Goal: Transaction & Acquisition: Purchase product/service

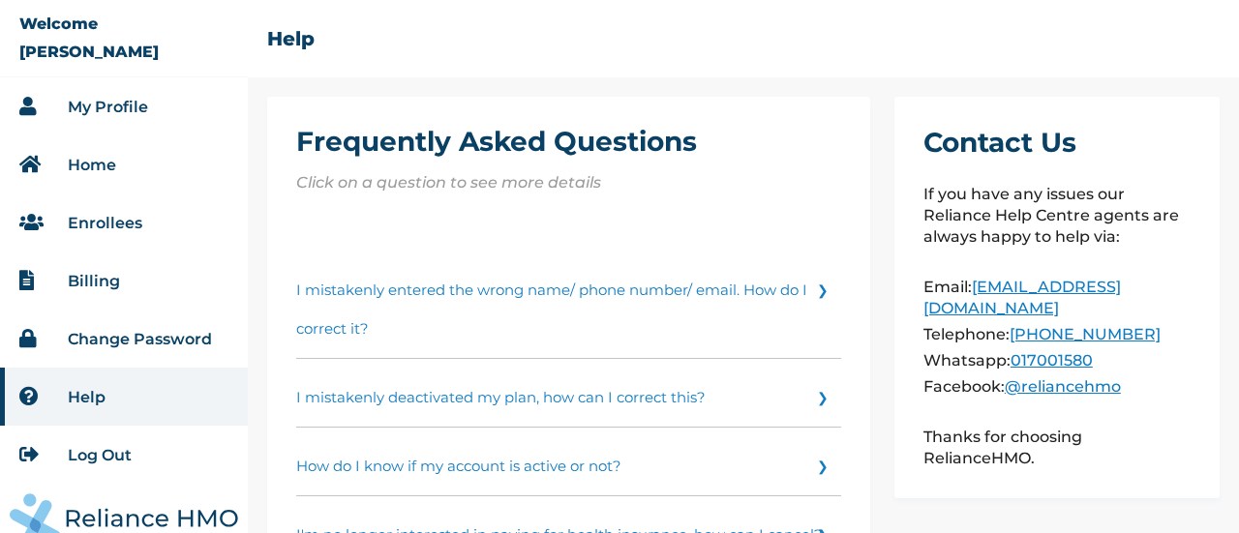
click at [106, 226] on link "Enrollees" at bounding box center [105, 223] width 75 height 18
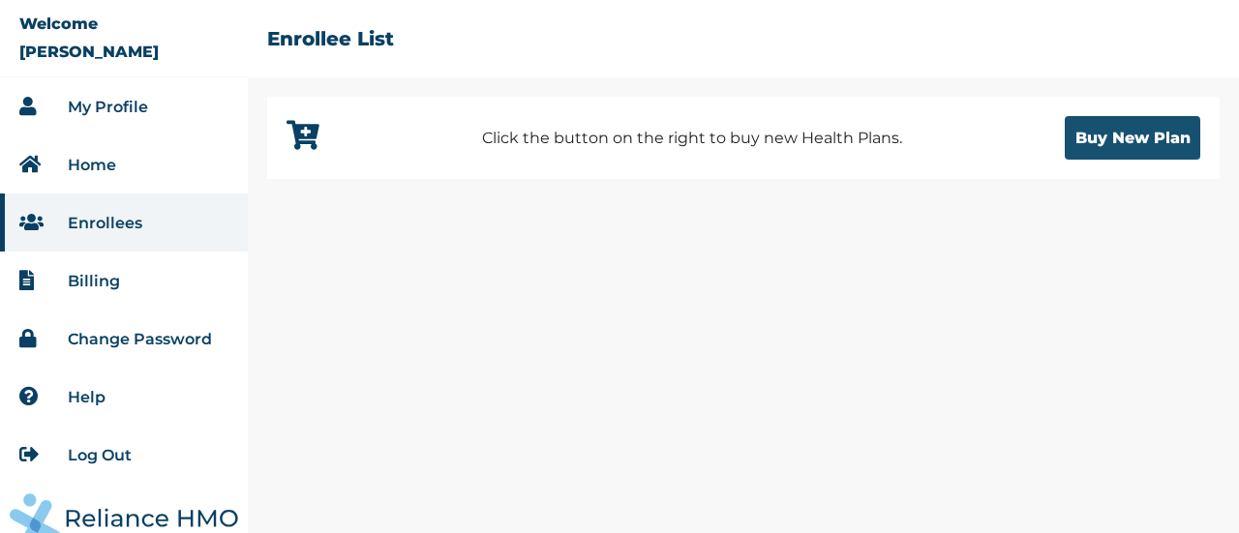
click at [1100, 136] on button "Buy New Plan" at bounding box center [1133, 138] width 136 height 44
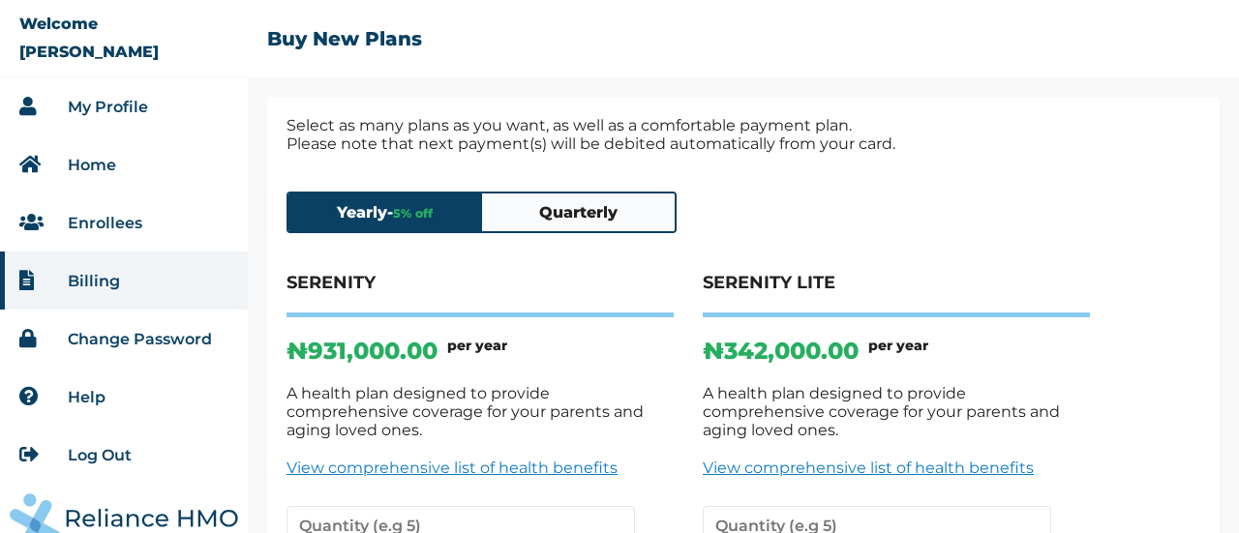
click at [615, 221] on button "Quarterly" at bounding box center [579, 213] width 194 height 38
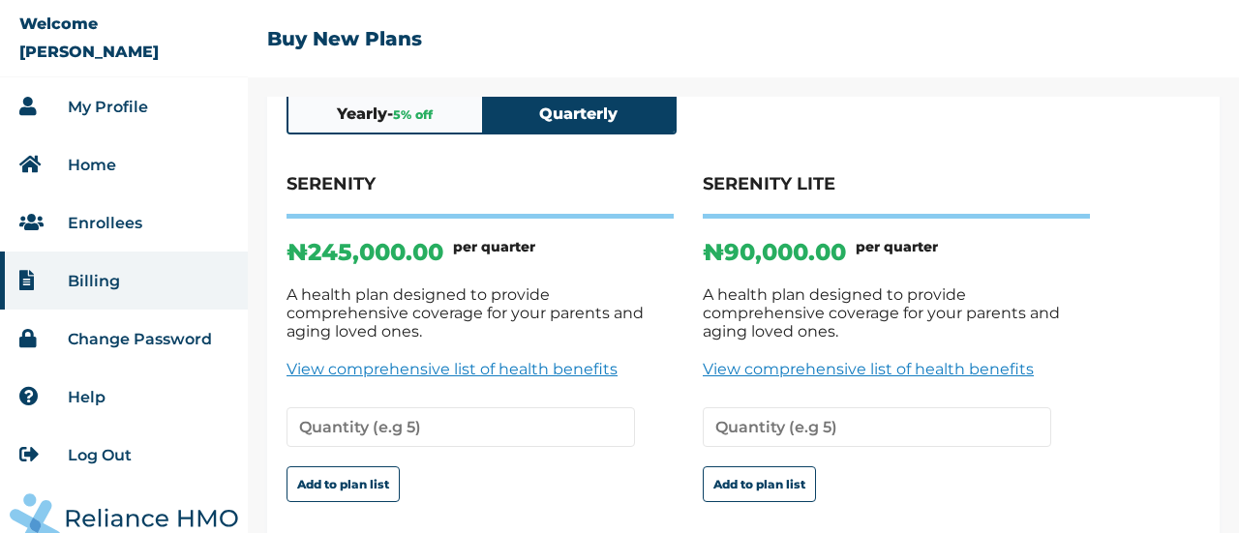
scroll to position [182, 0]
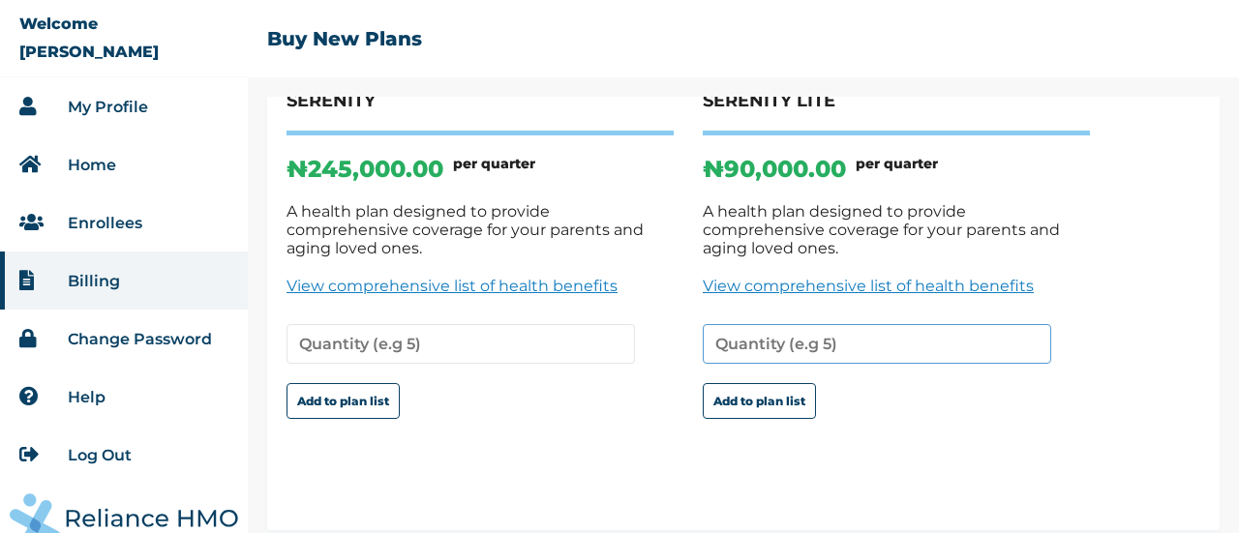
click at [830, 331] on input "number" at bounding box center [877, 344] width 348 height 40
type input "1"
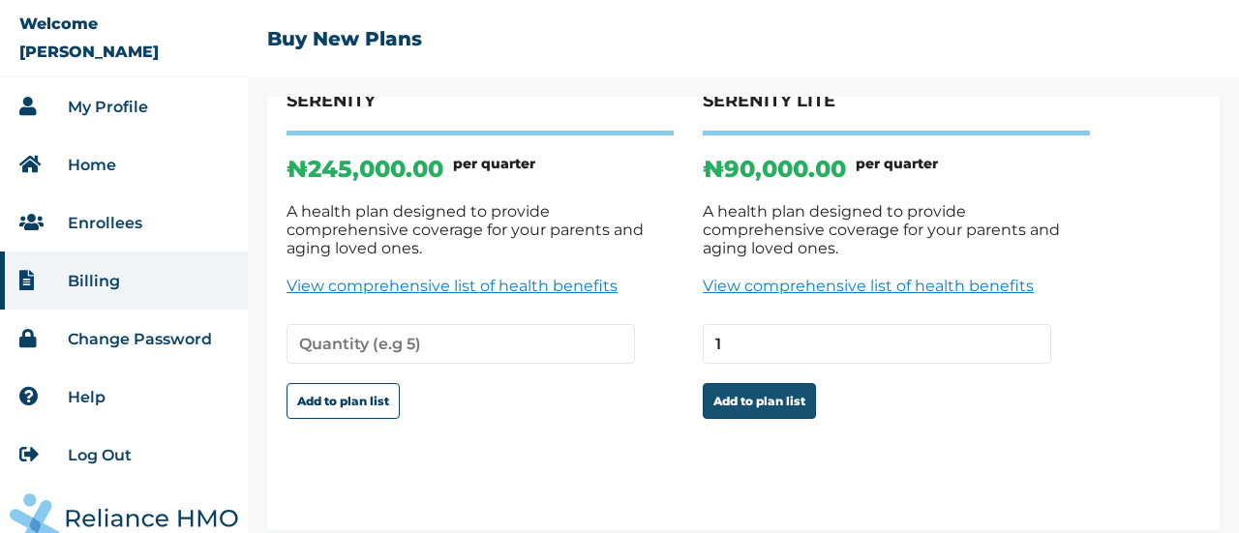
click at [761, 383] on button "Add to plan list" at bounding box center [759, 401] width 113 height 36
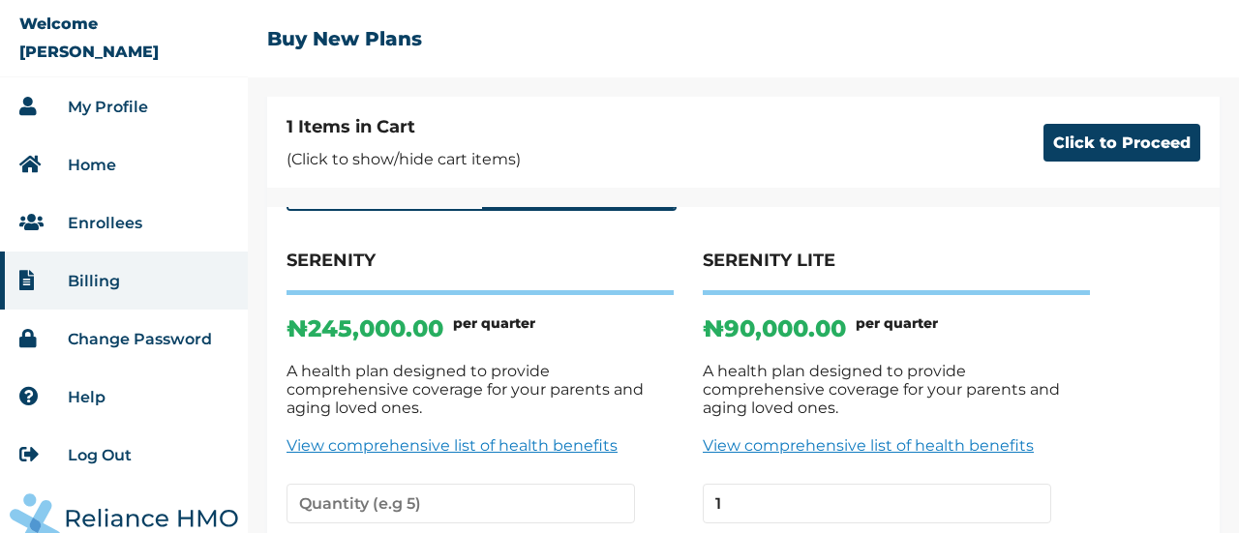
scroll to position [99, 0]
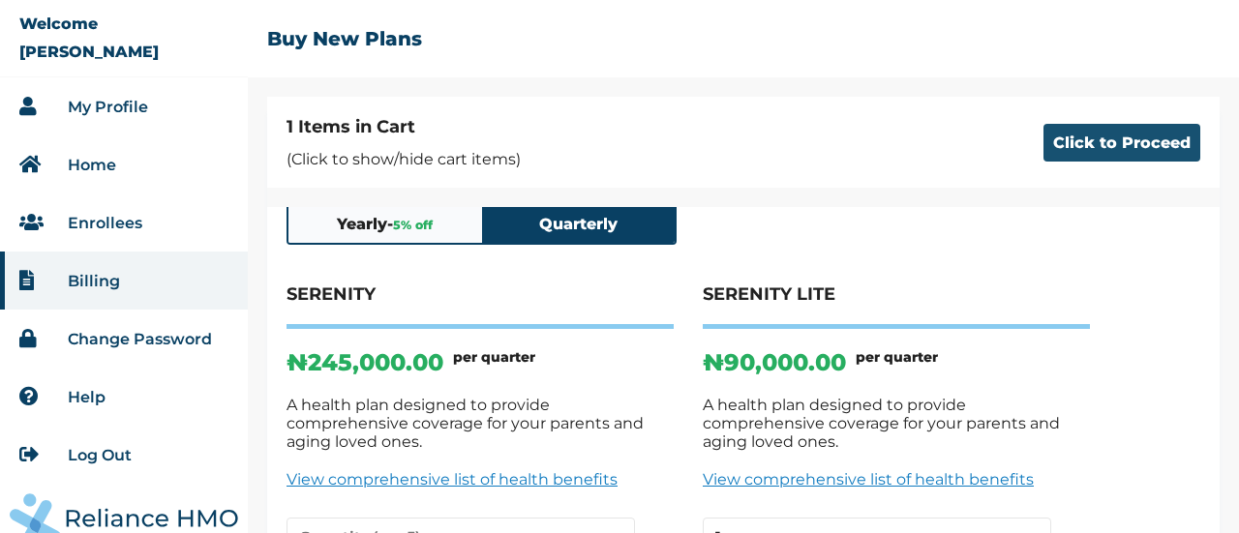
click at [1105, 151] on button "Click to Proceed" at bounding box center [1121, 143] width 157 height 38
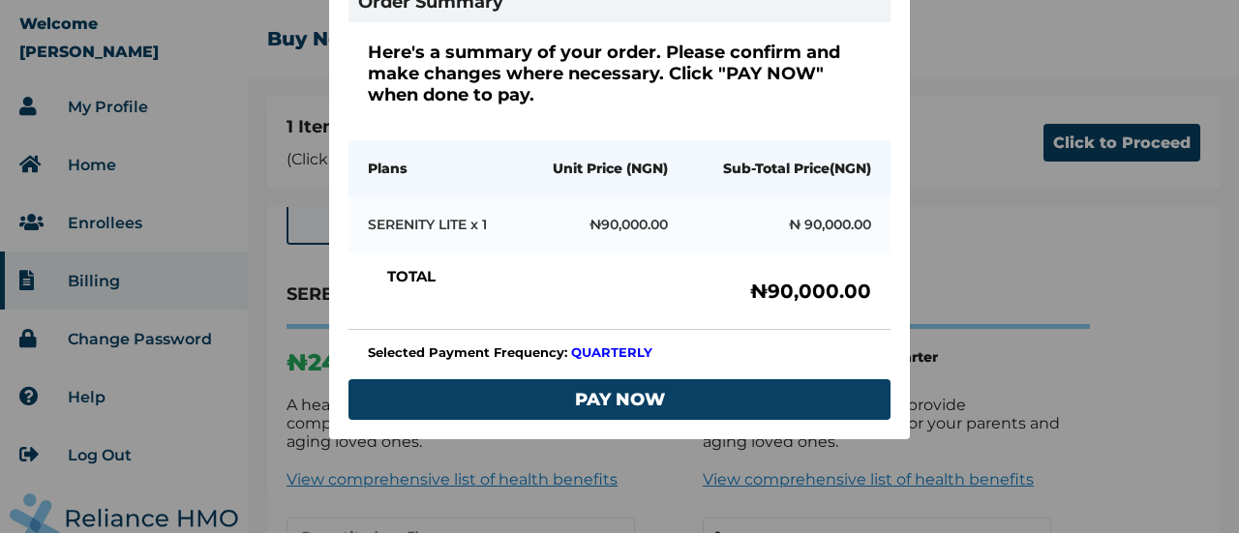
scroll to position [218, 0]
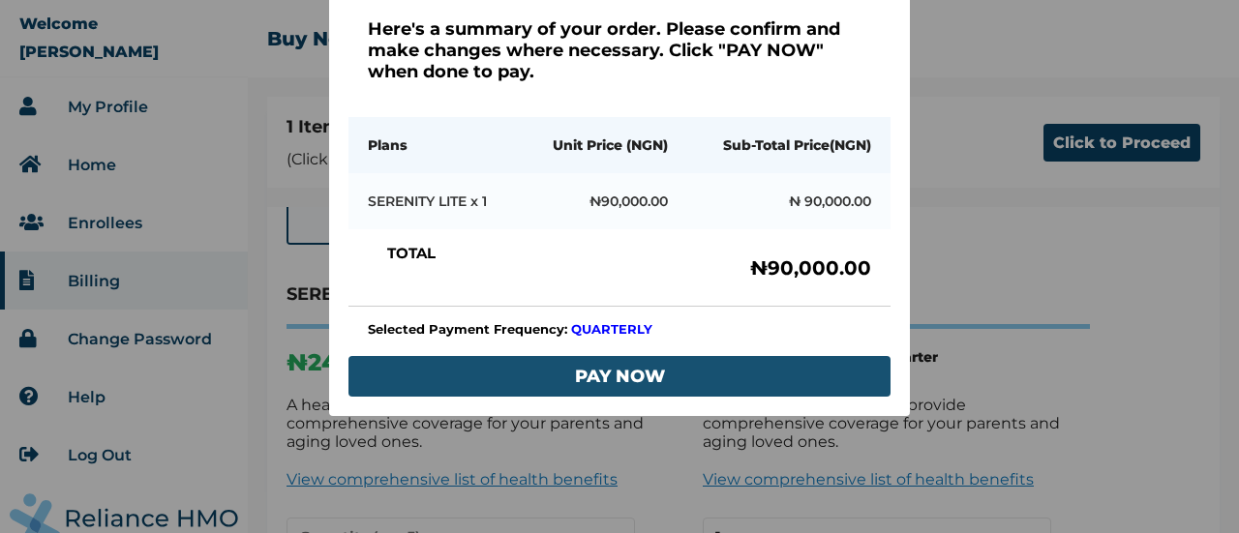
click at [685, 361] on button "PAY NOW" at bounding box center [619, 376] width 542 height 41
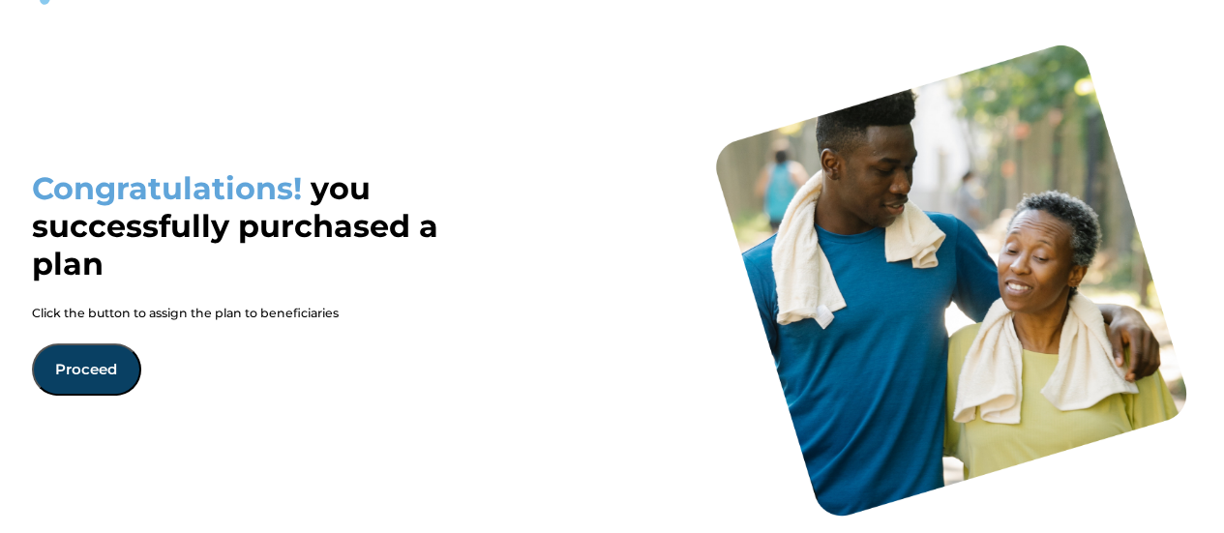
scroll to position [75, 0]
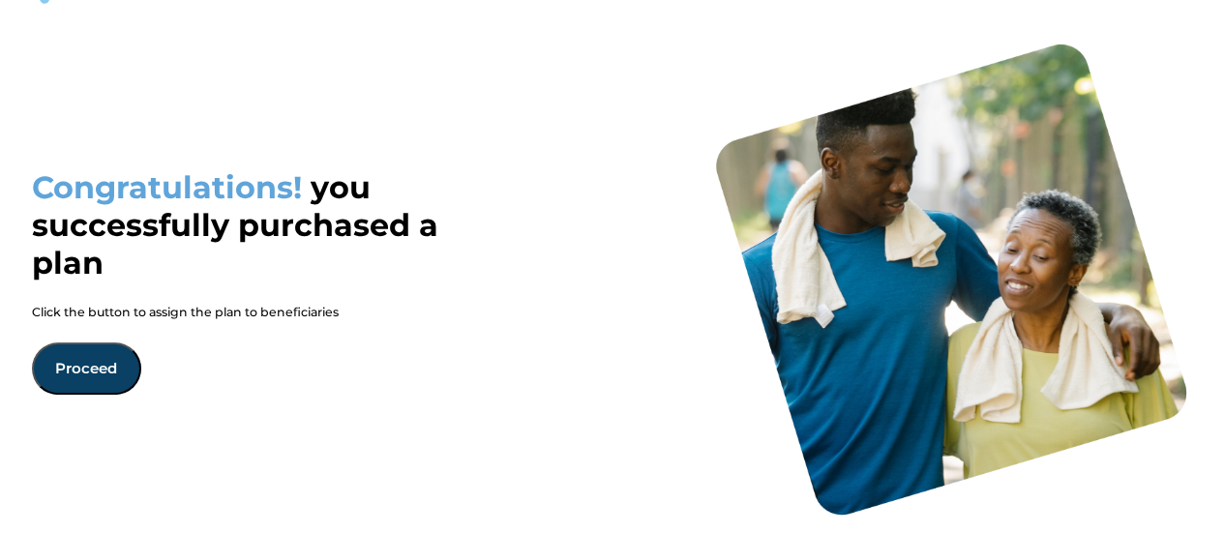
click at [92, 368] on button "Proceed" at bounding box center [86, 369] width 109 height 52
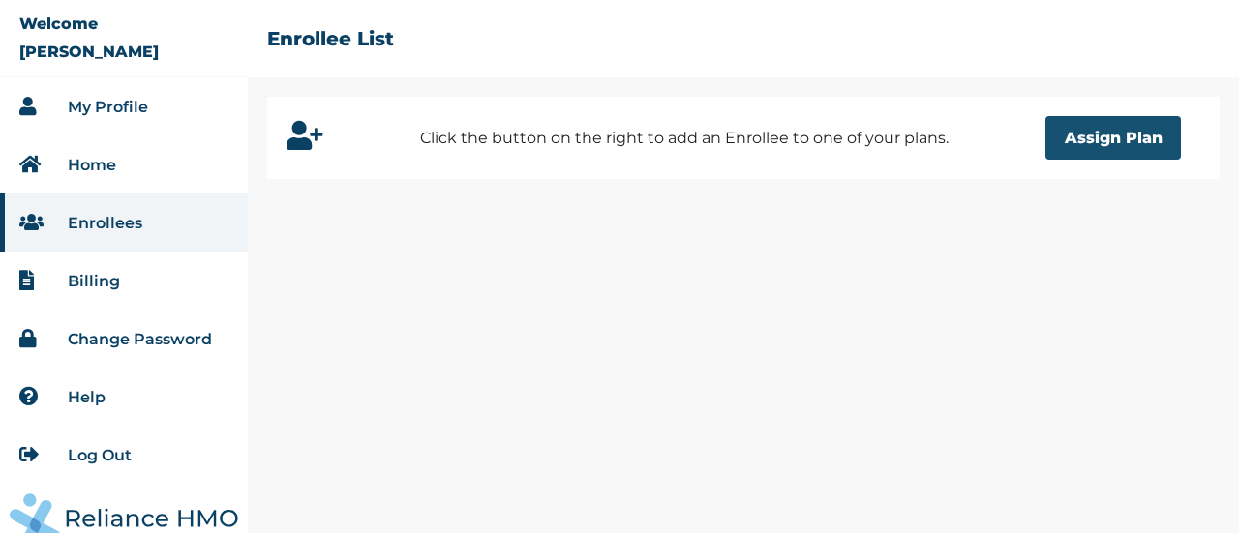
click at [1114, 129] on button "Assign Plan" at bounding box center [1113, 138] width 136 height 44
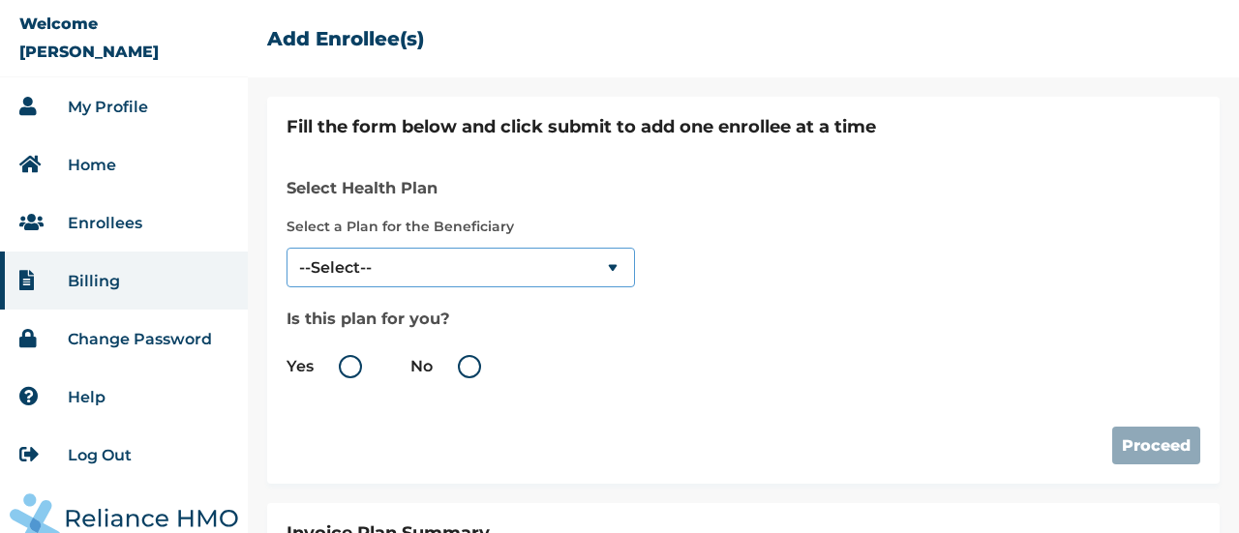
click at [611, 270] on select "--Select-- SERENITY LITE" at bounding box center [461, 268] width 348 height 40
select select "18028"
click at [287, 248] on select "--Select-- SERENITY LITE" at bounding box center [461, 268] width 348 height 40
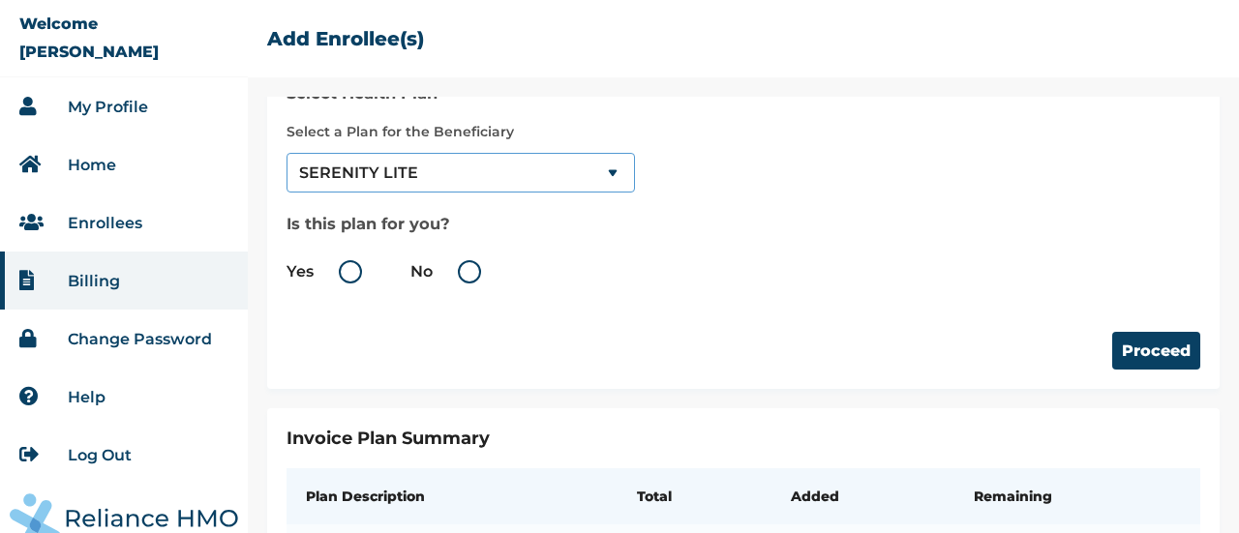
scroll to position [97, 0]
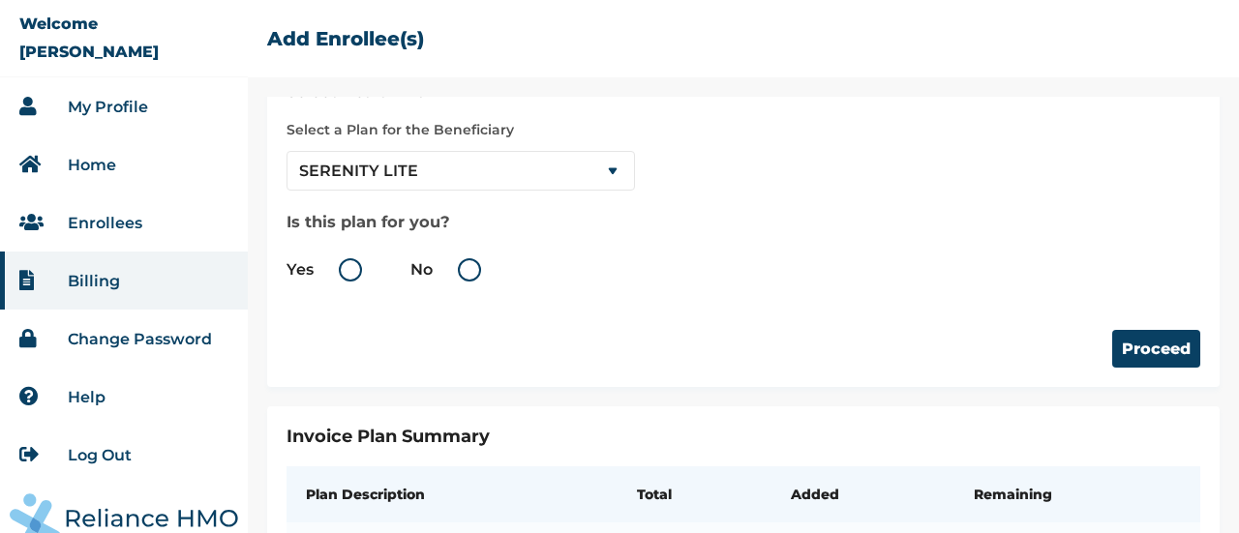
click at [474, 272] on label "No" at bounding box center [450, 269] width 80 height 23
click at [452, 272] on input "No" at bounding box center [436, 270] width 31 height 31
radio input "true"
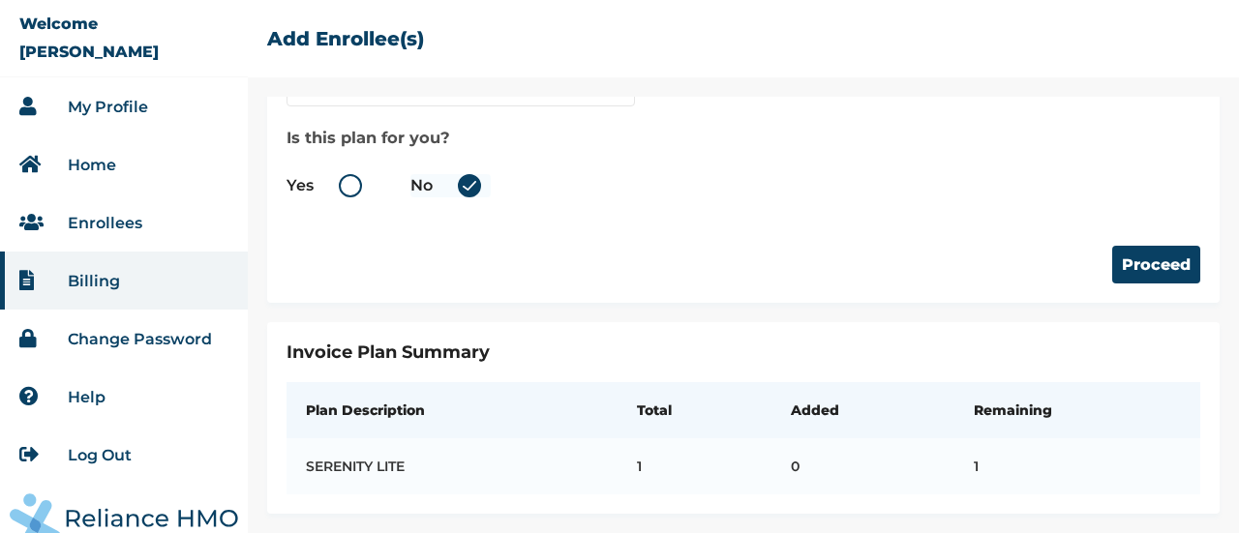
scroll to position [193, 0]
click at [1119, 258] on button "Proceed" at bounding box center [1156, 265] width 88 height 38
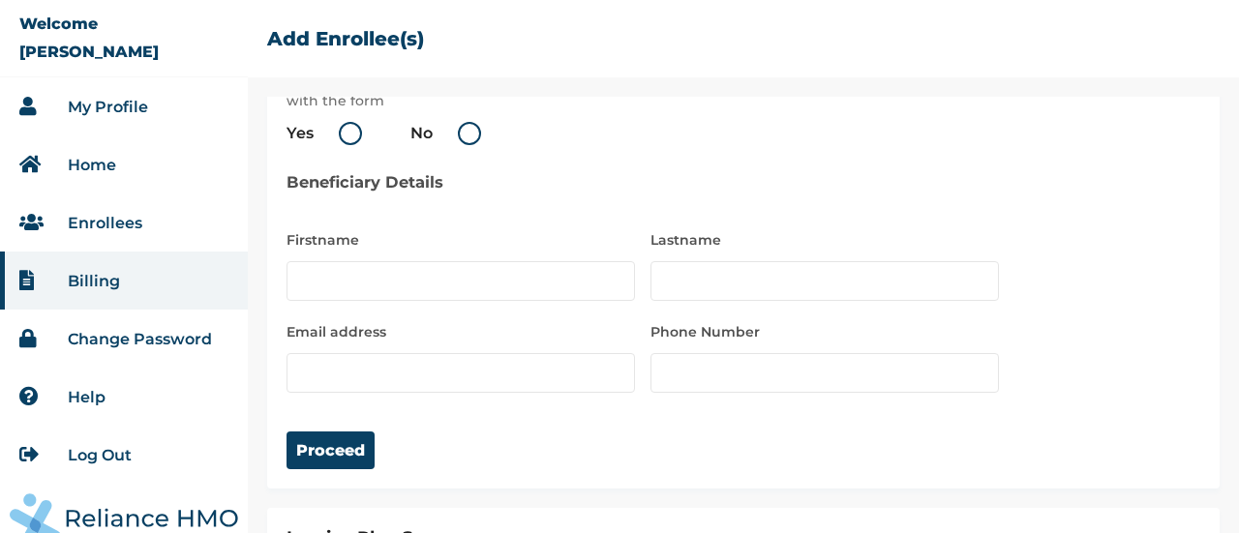
scroll to position [96, 0]
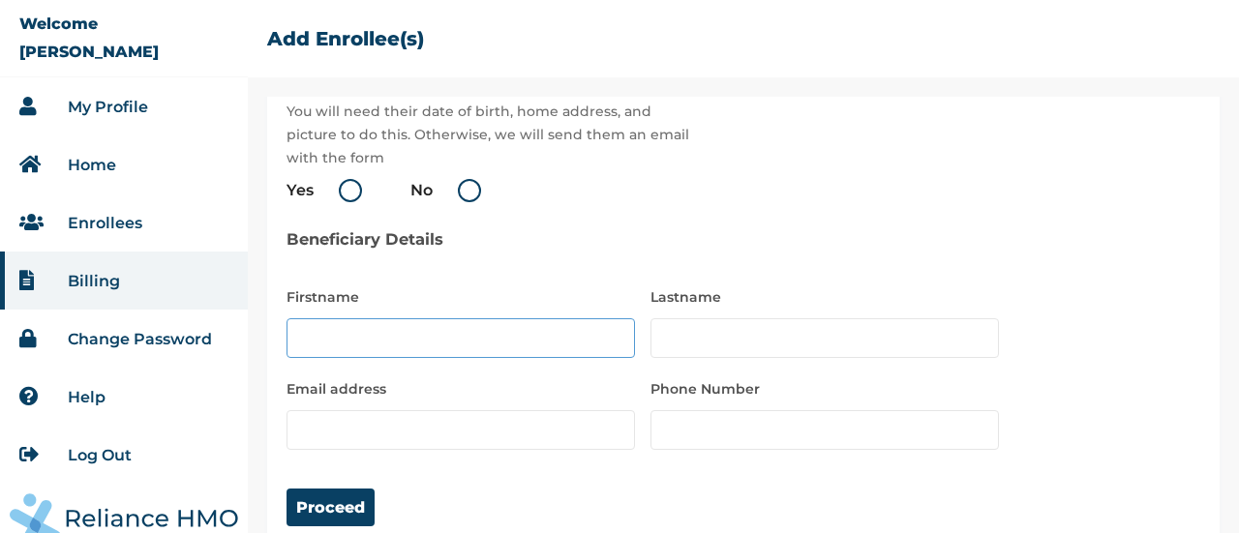
click at [420, 335] on input "text" at bounding box center [461, 338] width 348 height 40
type input "Hadiza"
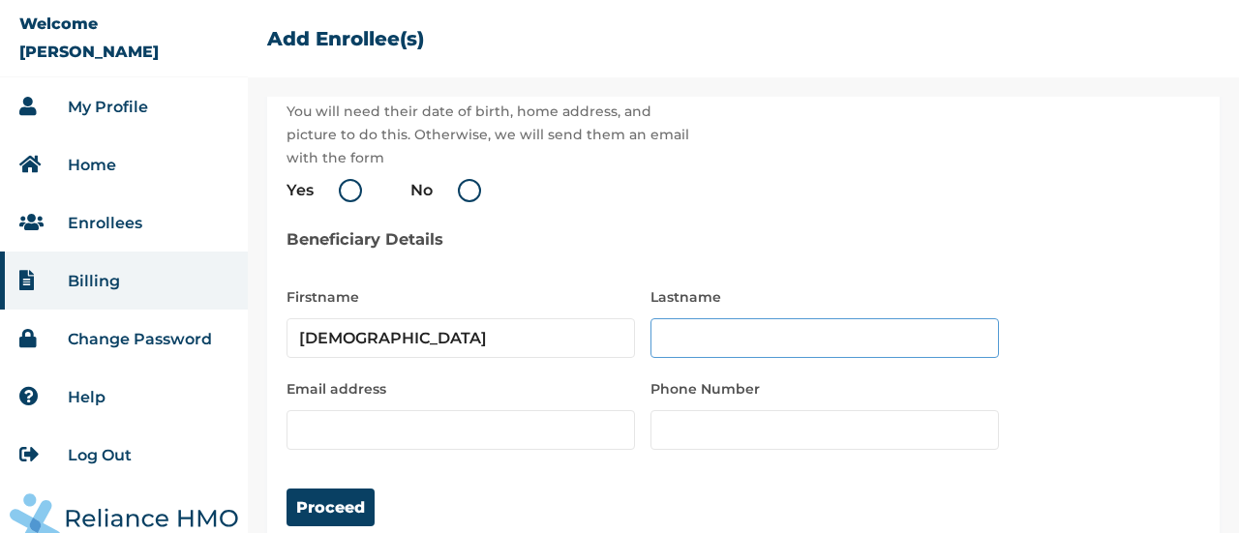
click at [809, 332] on input "text" at bounding box center [824, 338] width 348 height 40
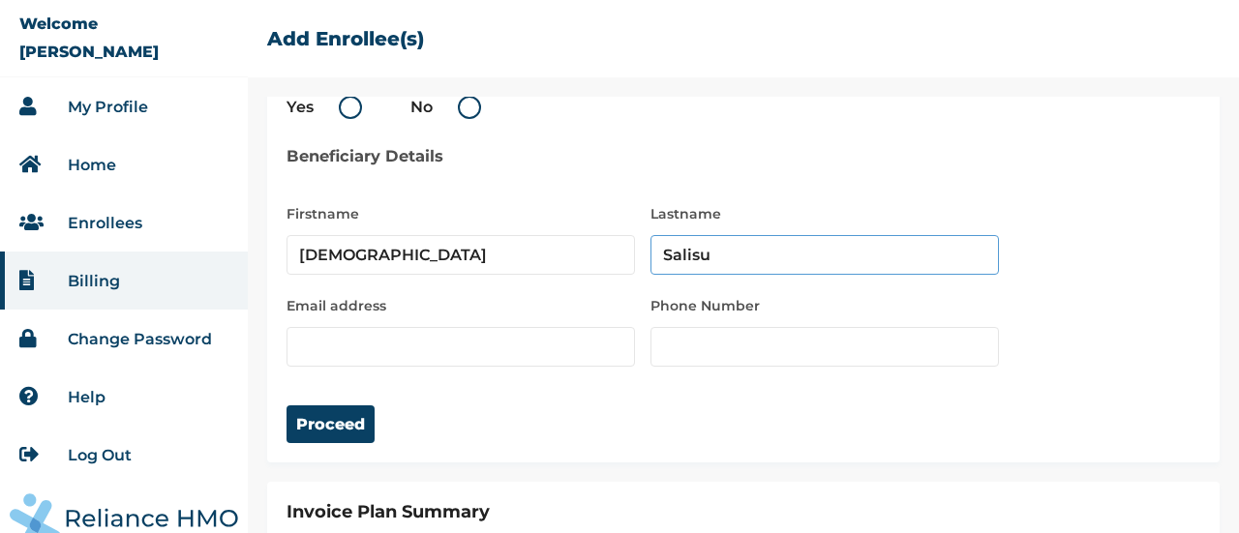
scroll to position [193, 0]
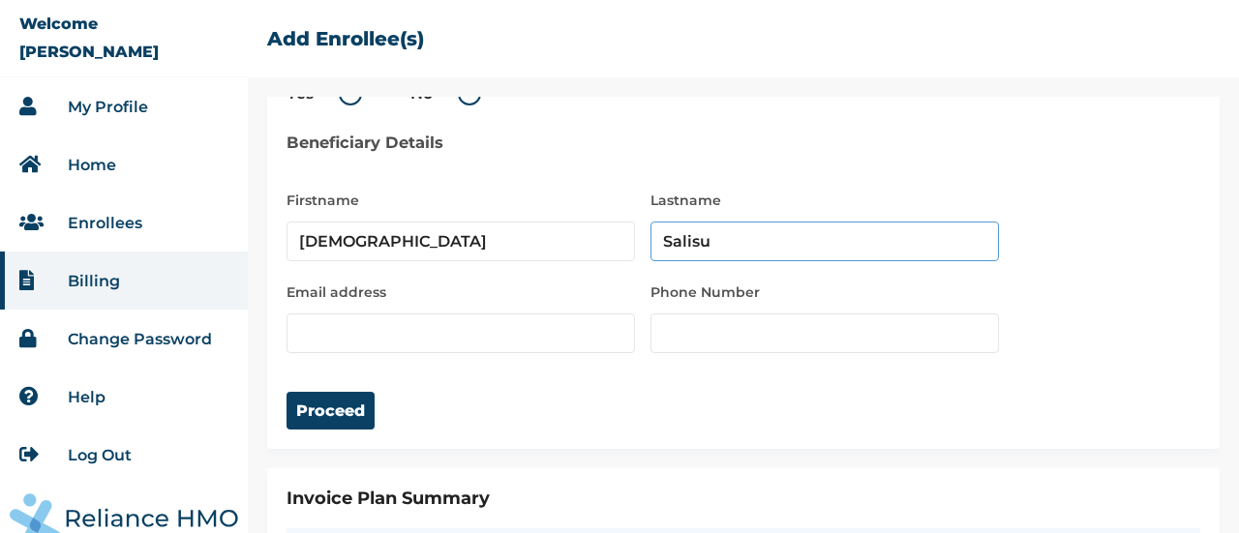
type input "Salisu"
click at [466, 342] on input "email" at bounding box center [461, 334] width 348 height 40
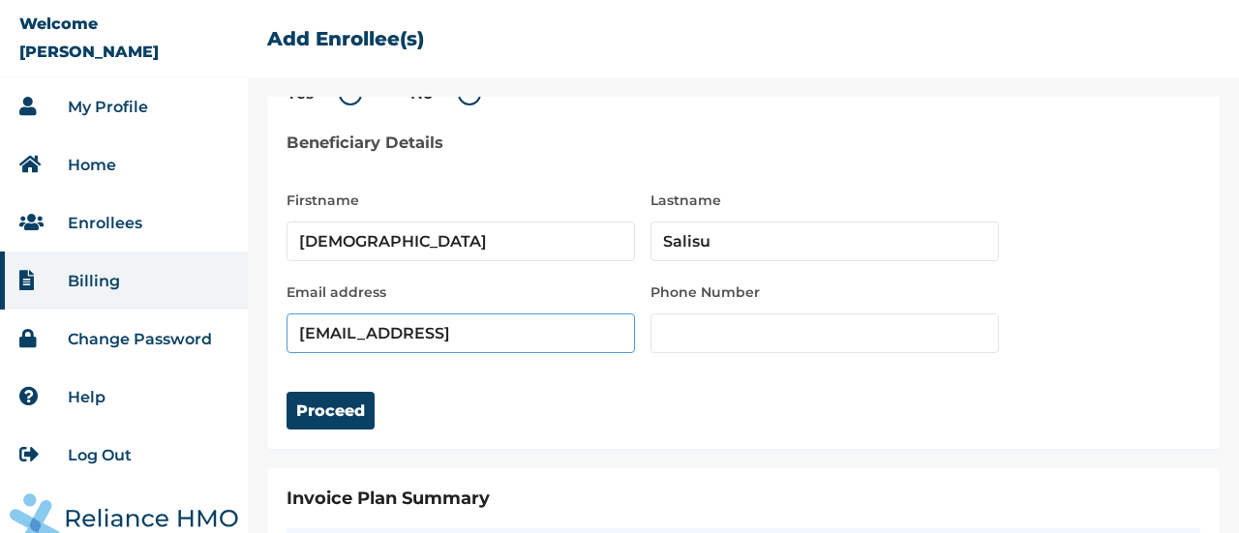
paste input "."
type input "baraatusalisuaratcutie@gmail.com"
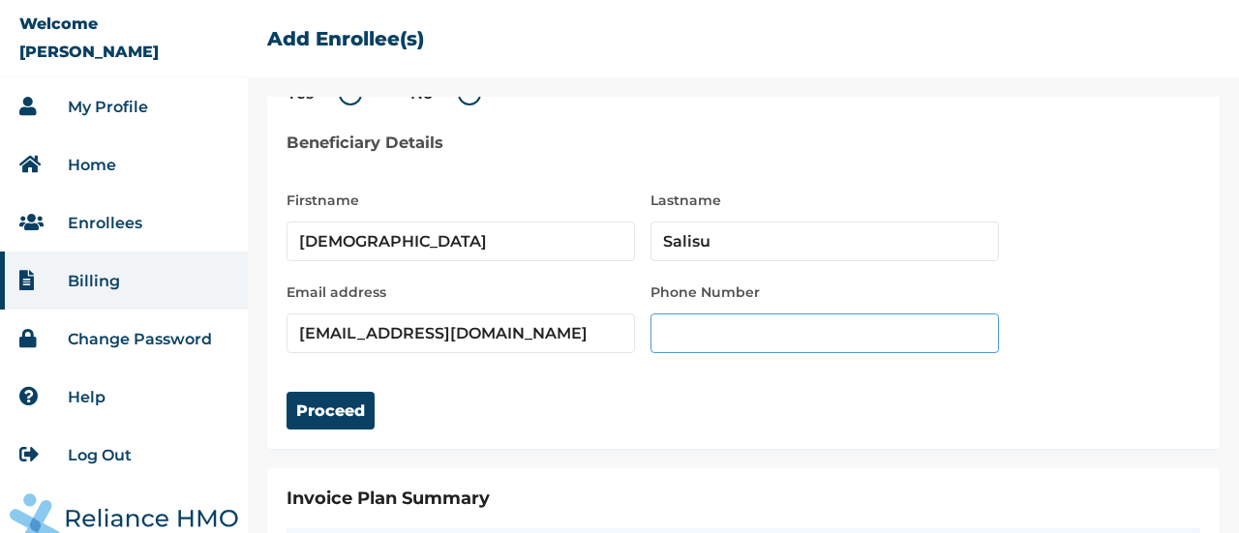
click at [696, 332] on input "number" at bounding box center [824, 334] width 348 height 40
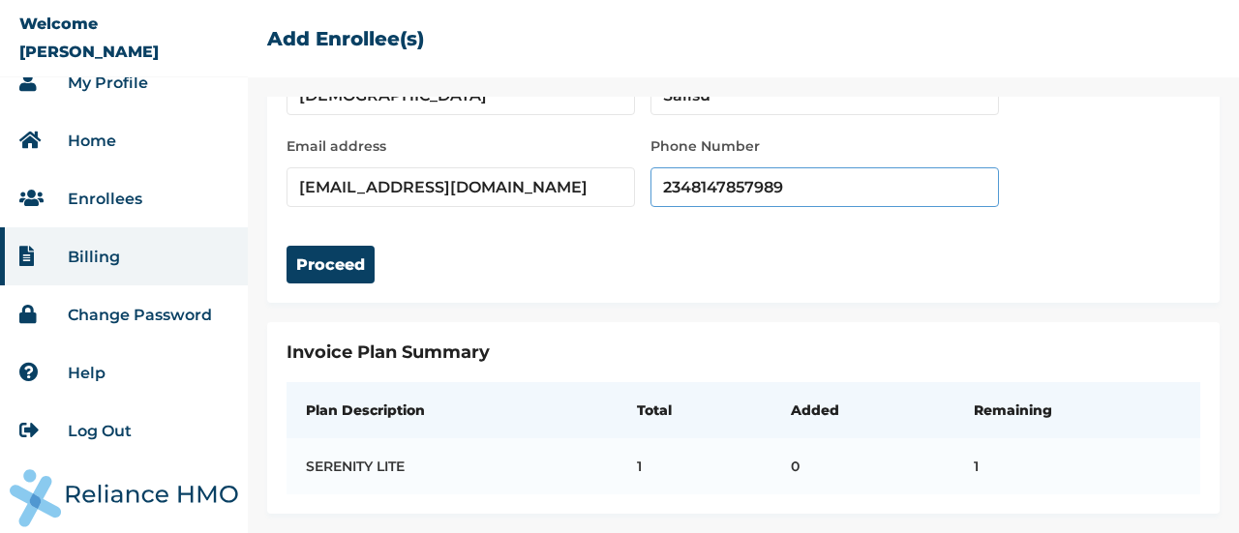
scroll to position [350, 0]
type input "2348147857989"
click at [341, 260] on button "Proceed" at bounding box center [331, 265] width 88 height 38
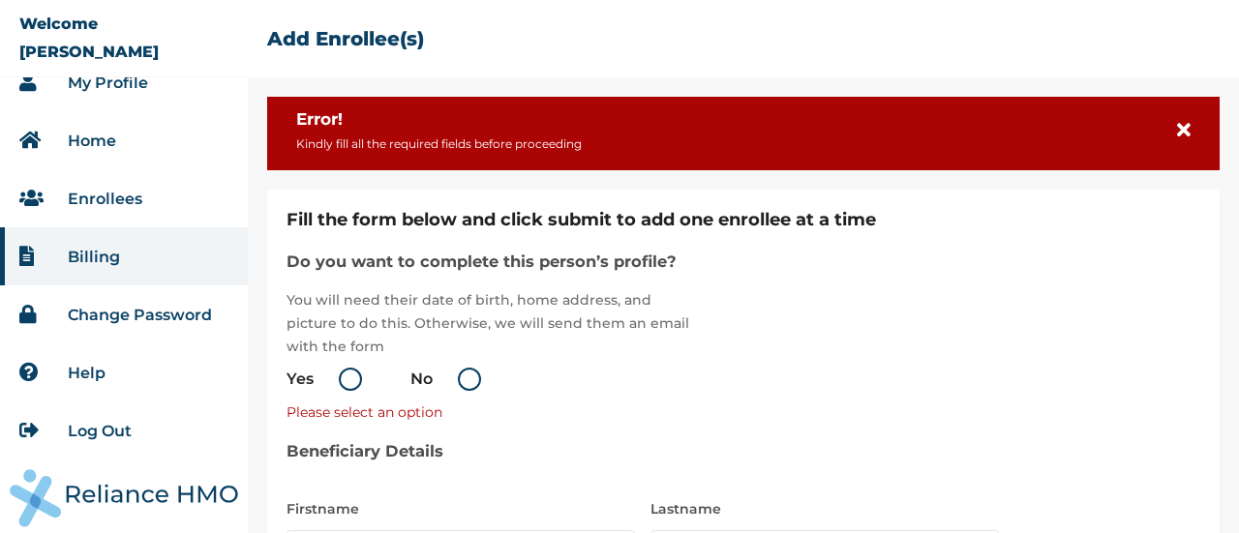
scroll to position [0, 0]
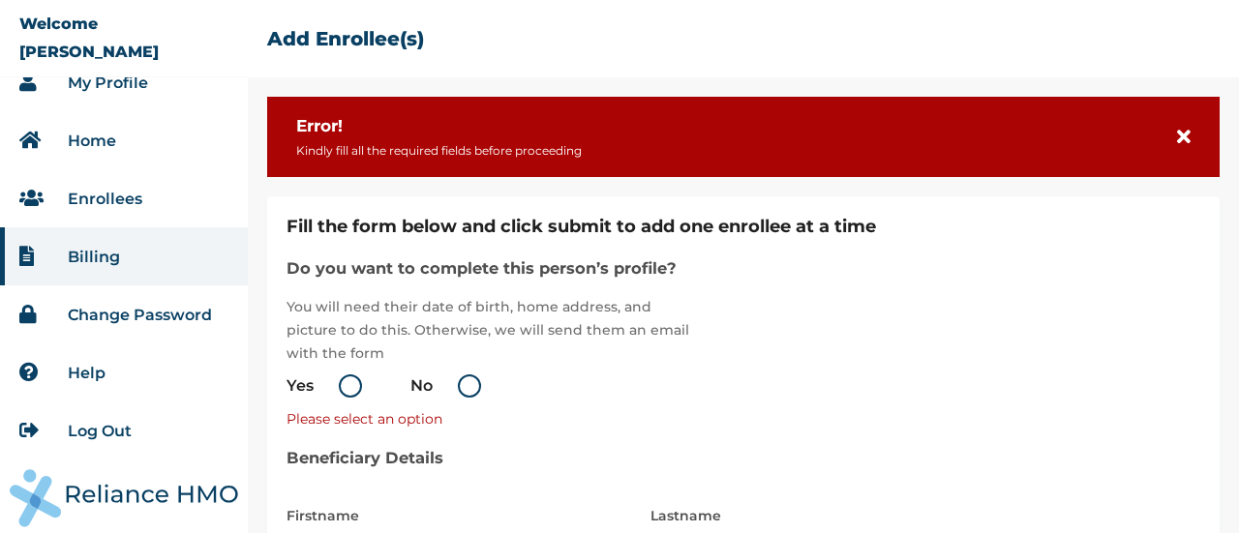
click at [349, 385] on label "Yes" at bounding box center [329, 386] width 85 height 23
click at [333, 385] on input "Yes" at bounding box center [317, 386] width 31 height 31
radio input "true"
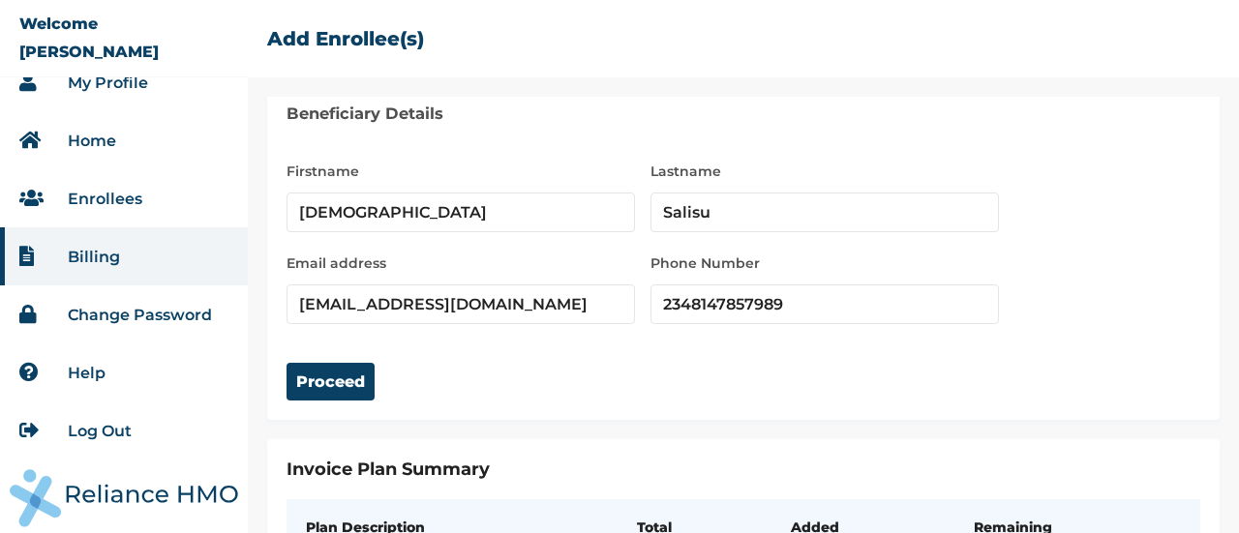
scroll to position [387, 0]
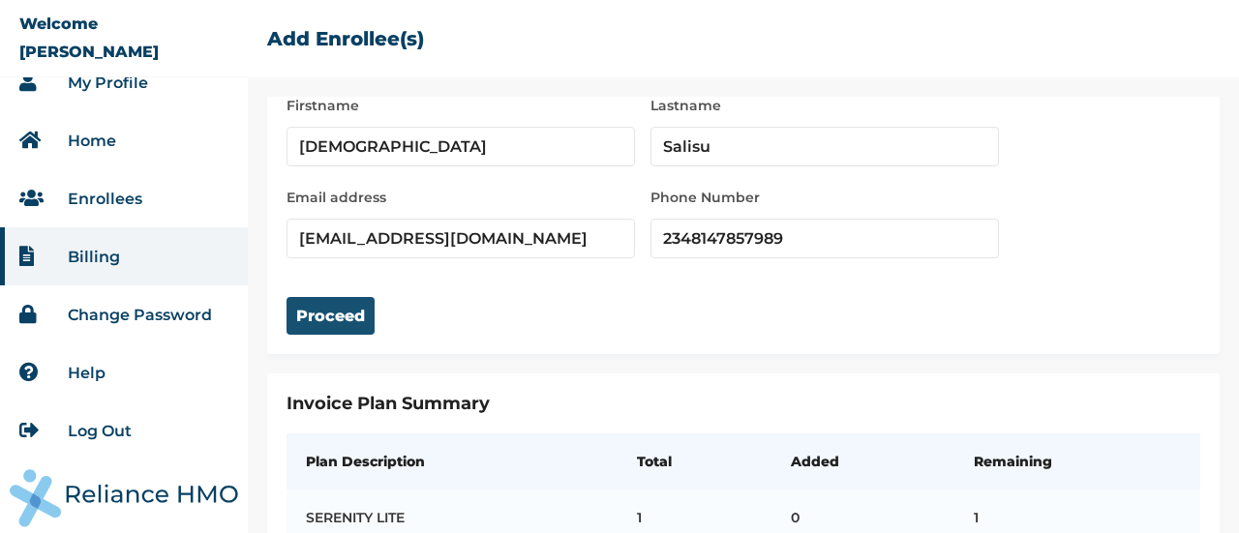
click at [349, 324] on button "Proceed" at bounding box center [331, 316] width 88 height 38
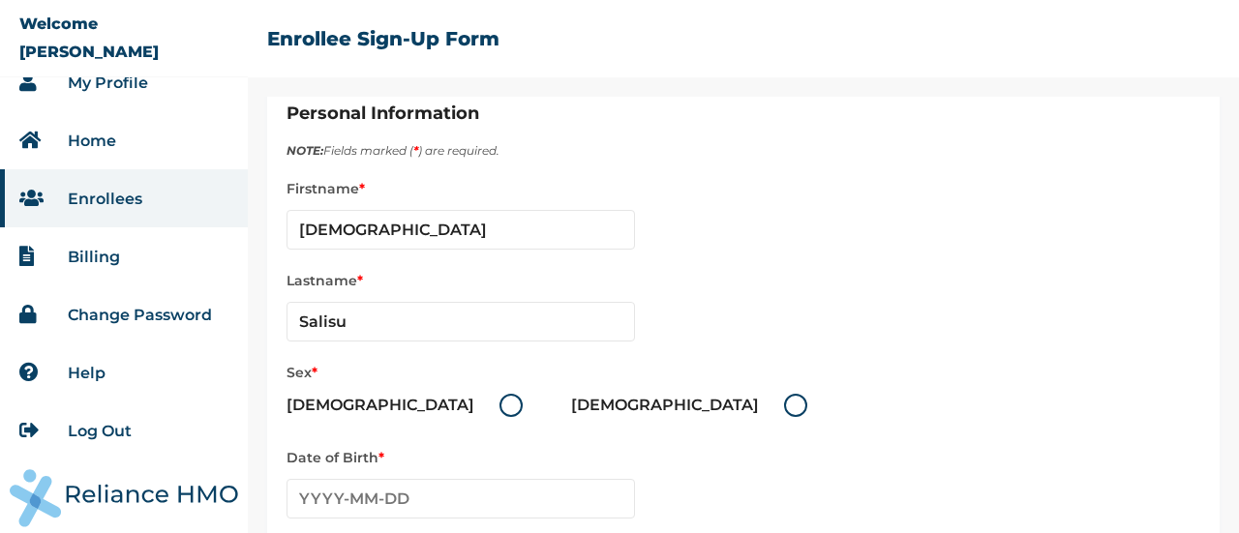
scroll to position [97, 0]
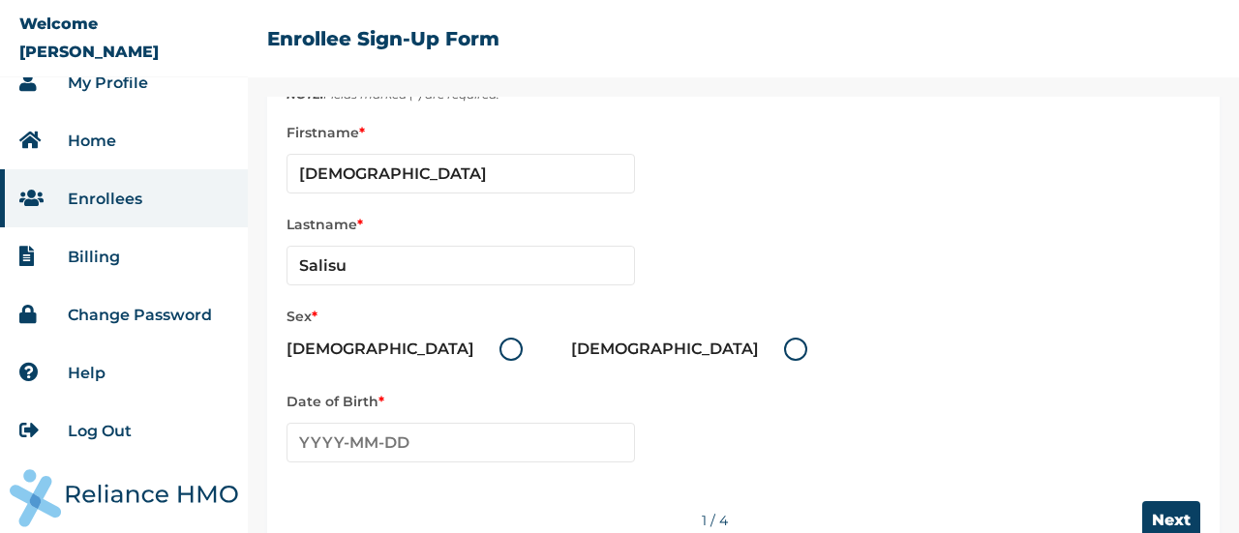
click at [571, 346] on label "Female" at bounding box center [694, 349] width 246 height 23
click at [757, 346] on input "Female" at bounding box center [772, 349] width 31 height 31
radio input "true"
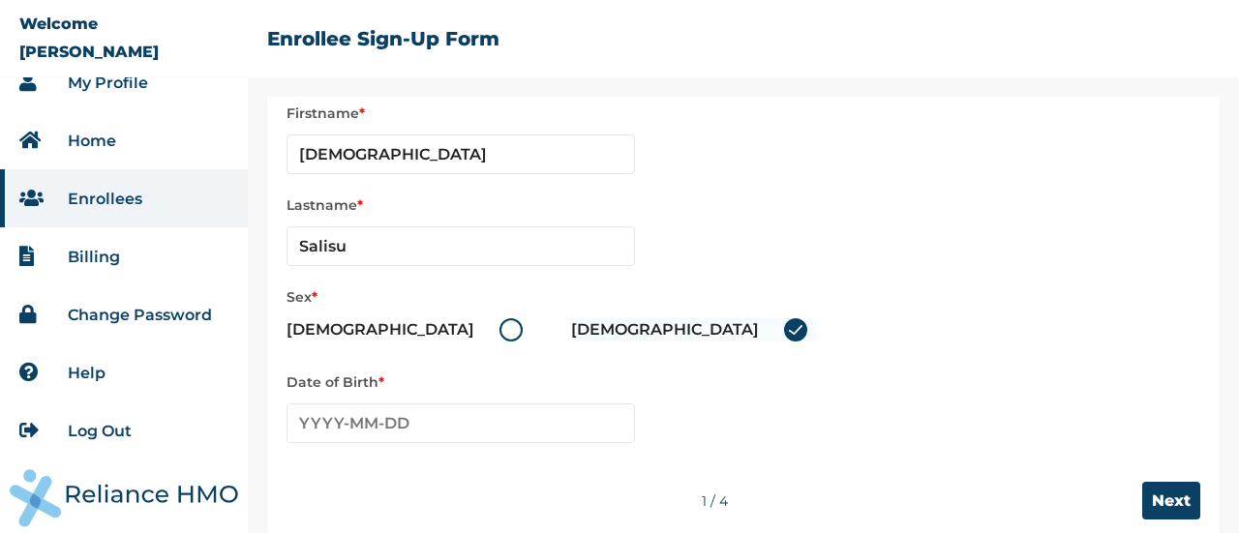
scroll to position [139, 0]
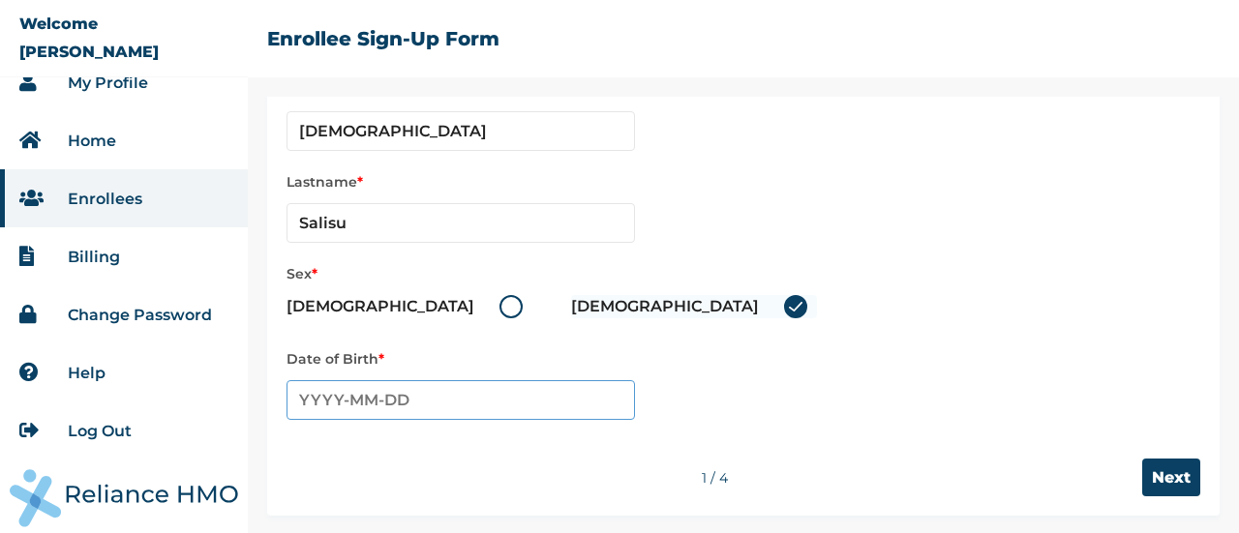
click at [304, 400] on input "text" at bounding box center [461, 400] width 348 height 40
click at [308, 392] on input "text" at bounding box center [461, 400] width 348 height 40
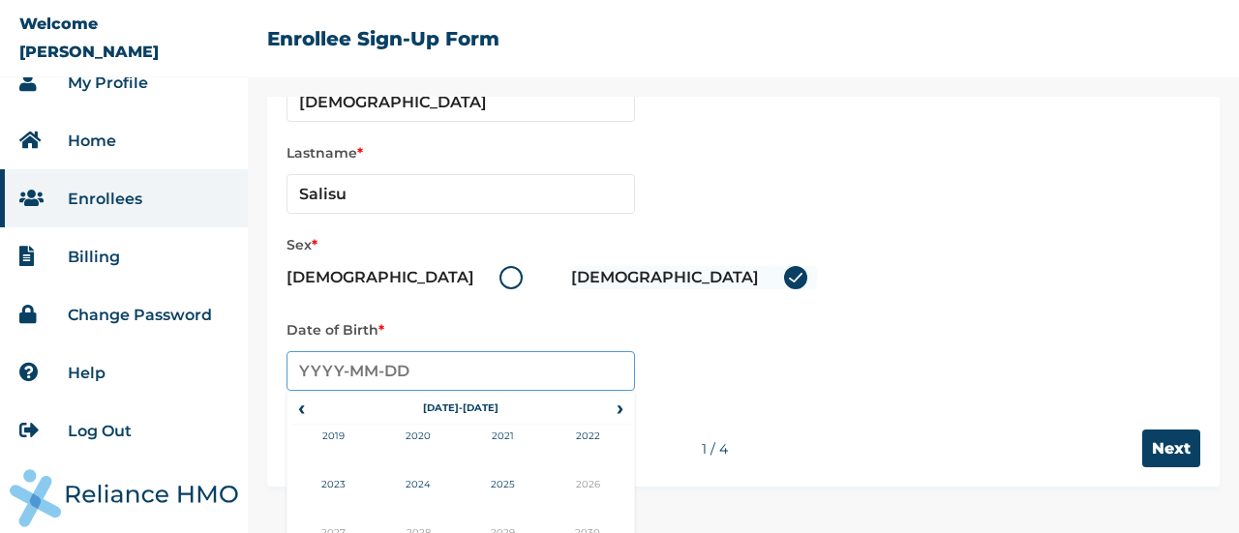
scroll to position [207, 0]
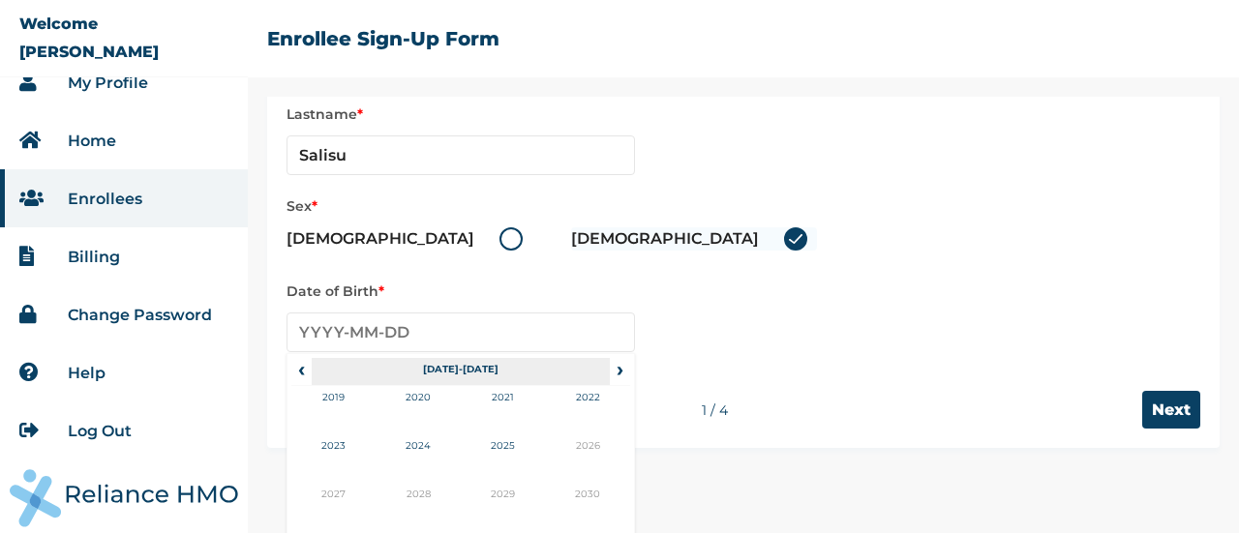
click at [446, 370] on th "2020-2029" at bounding box center [460, 371] width 297 height 27
click at [461, 370] on th "2020-2029" at bounding box center [460, 371] width 297 height 27
click at [454, 367] on th "2020-2029" at bounding box center [460, 371] width 297 height 27
click at [304, 369] on span "‹" at bounding box center [301, 369] width 20 height 23
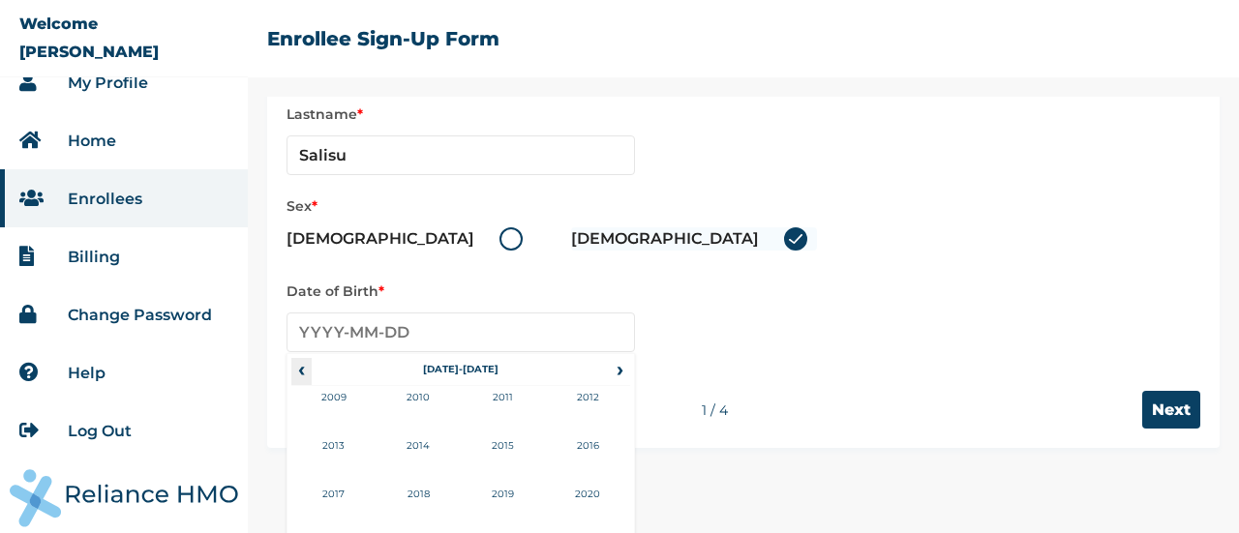
click at [304, 369] on span "‹" at bounding box center [301, 369] width 20 height 23
click at [424, 442] on td "1974" at bounding box center [419, 459] width 85 height 48
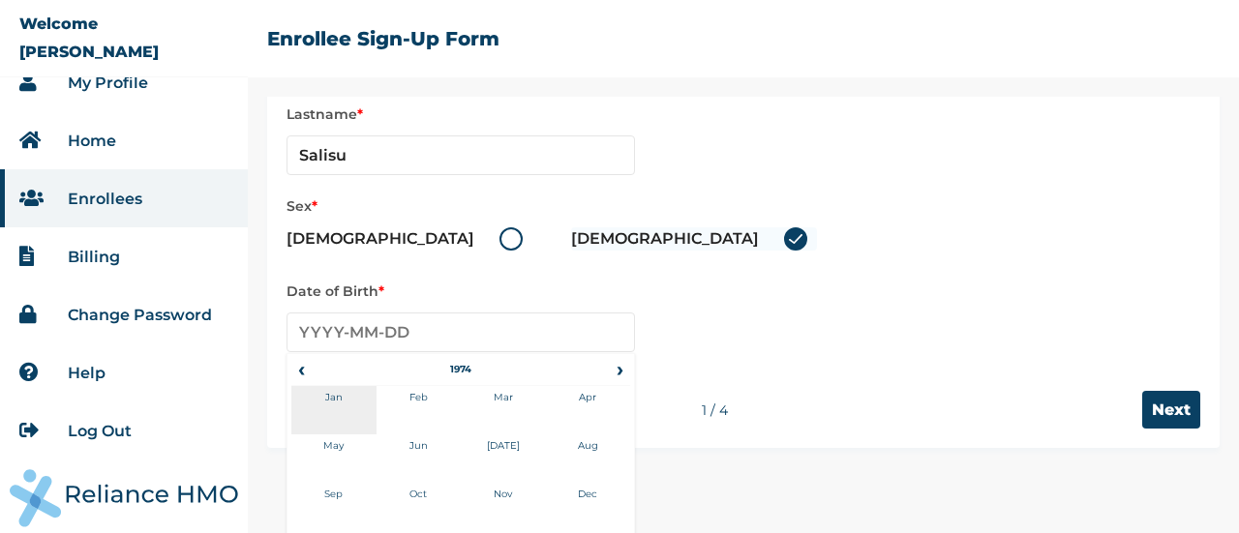
click at [335, 395] on td "Jan" at bounding box center [333, 410] width 85 height 48
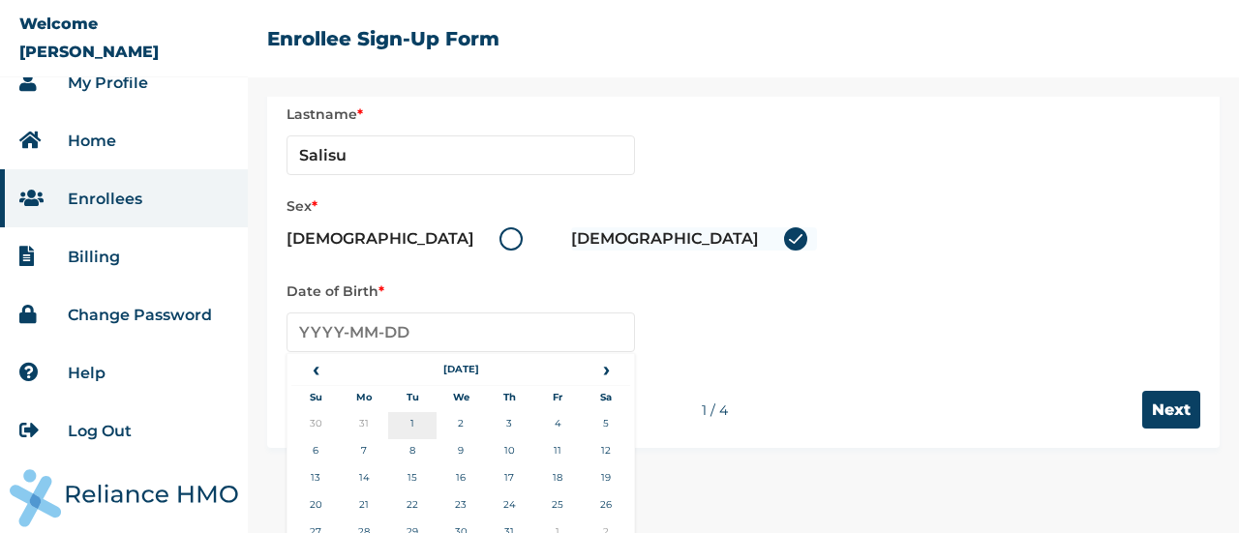
click at [412, 424] on td "1" at bounding box center [412, 425] width 48 height 27
type input "1974-01-01"
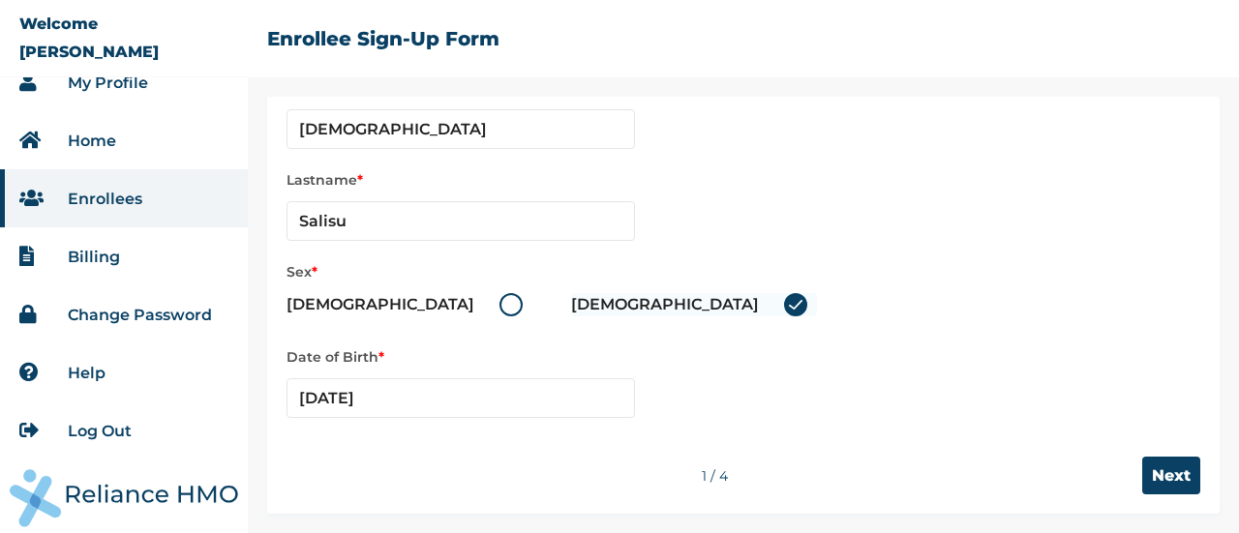
scroll to position [139, 0]
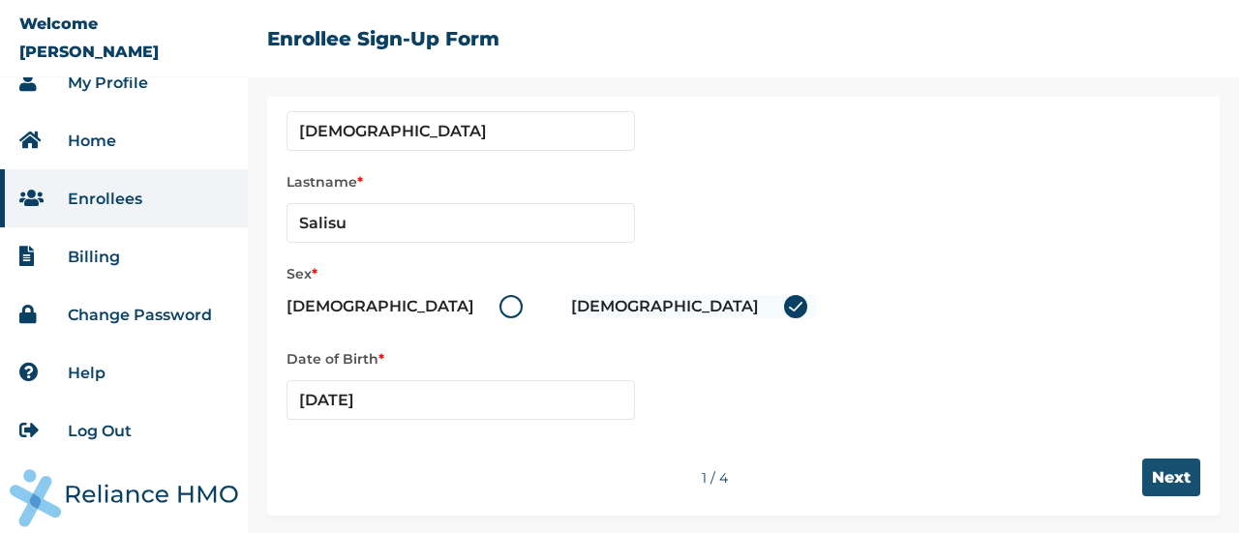
click at [1157, 468] on input "Next" at bounding box center [1171, 478] width 58 height 38
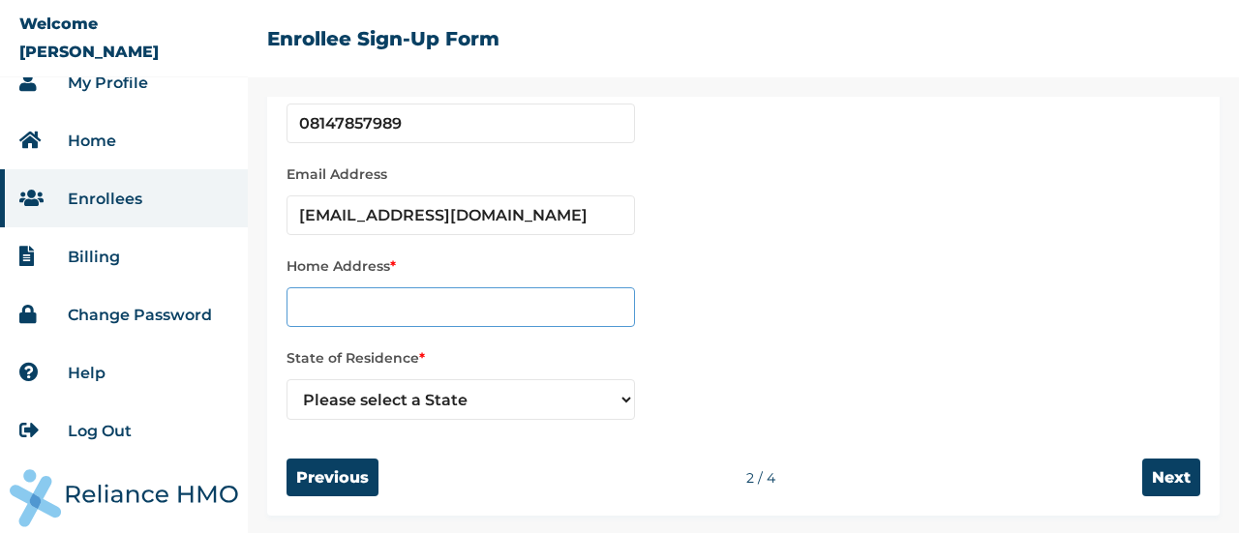
click at [446, 314] on input "text" at bounding box center [461, 307] width 348 height 40
type input "211 K/RUWA"
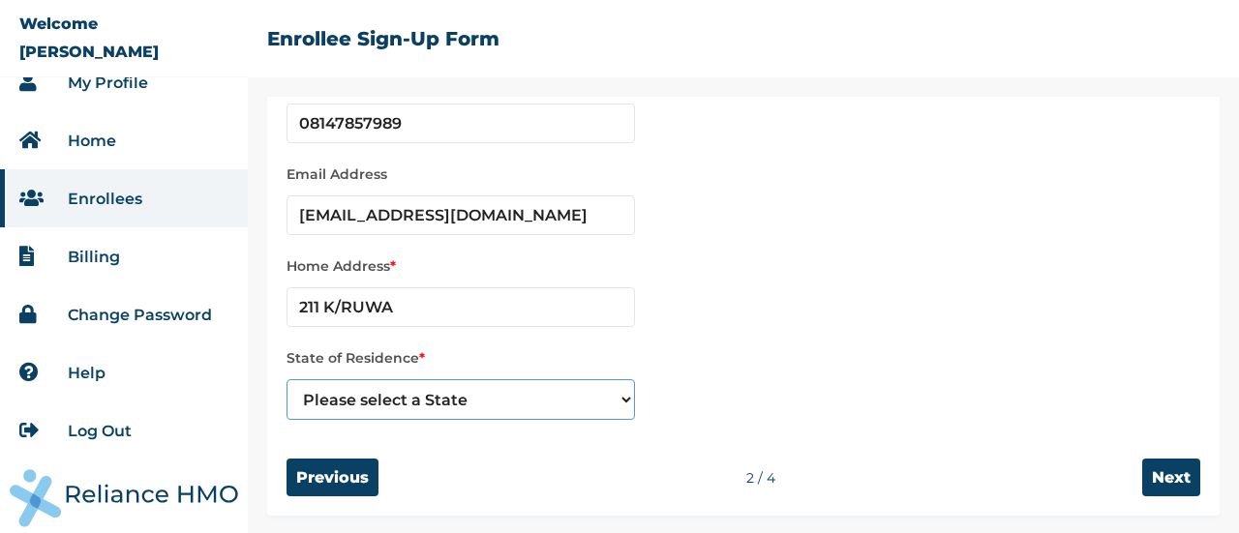
click at [628, 398] on select "Please select a State Abia Abuja (FCT) Adamawa Akwa Ibom Anambra Bauchi Bayelsa…" at bounding box center [461, 399] width 348 height 41
select select "20"
click at [287, 379] on select "Please select a State Abia Abuja (FCT) Adamawa Akwa Ibom Anambra Bauchi Bayelsa…" at bounding box center [461, 399] width 348 height 41
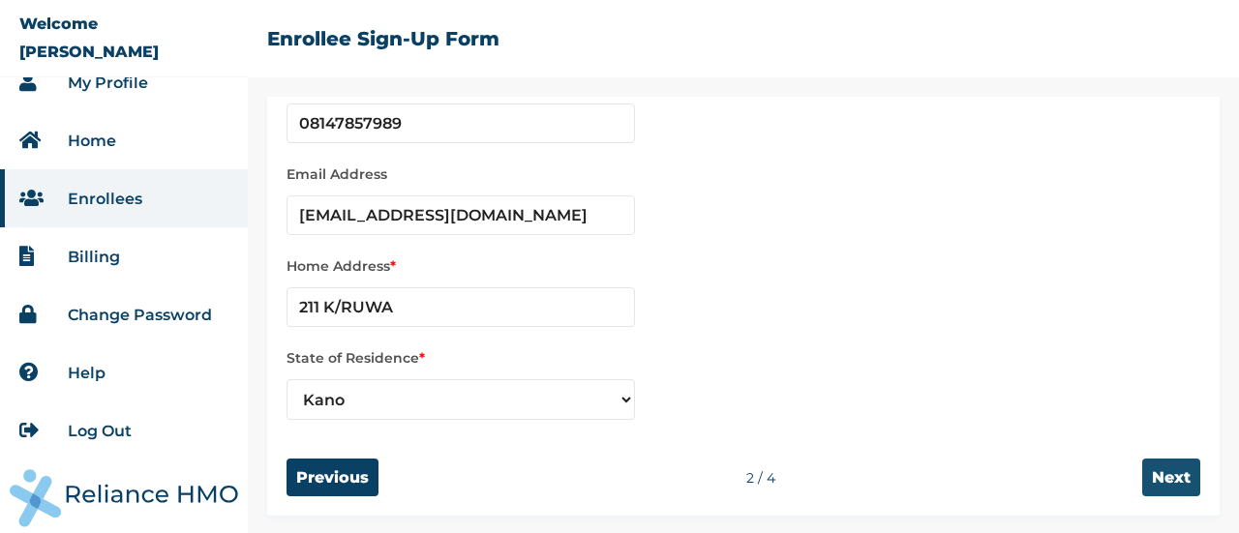
click at [1148, 477] on input "Next" at bounding box center [1171, 478] width 58 height 38
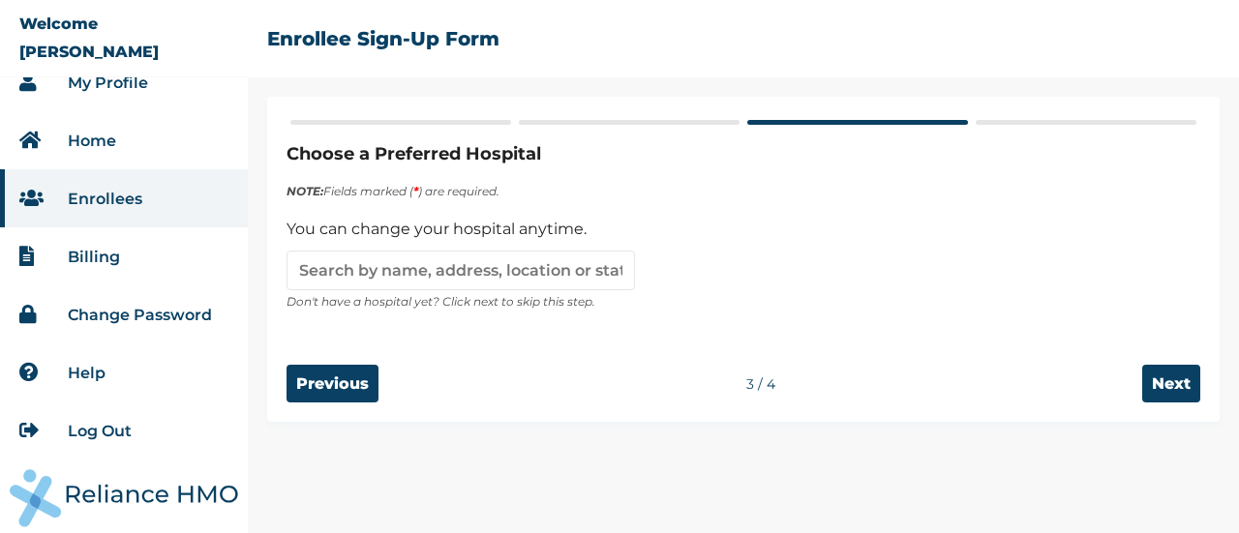
click at [468, 238] on p "You can change your hospital anytime." at bounding box center [744, 229] width 914 height 23
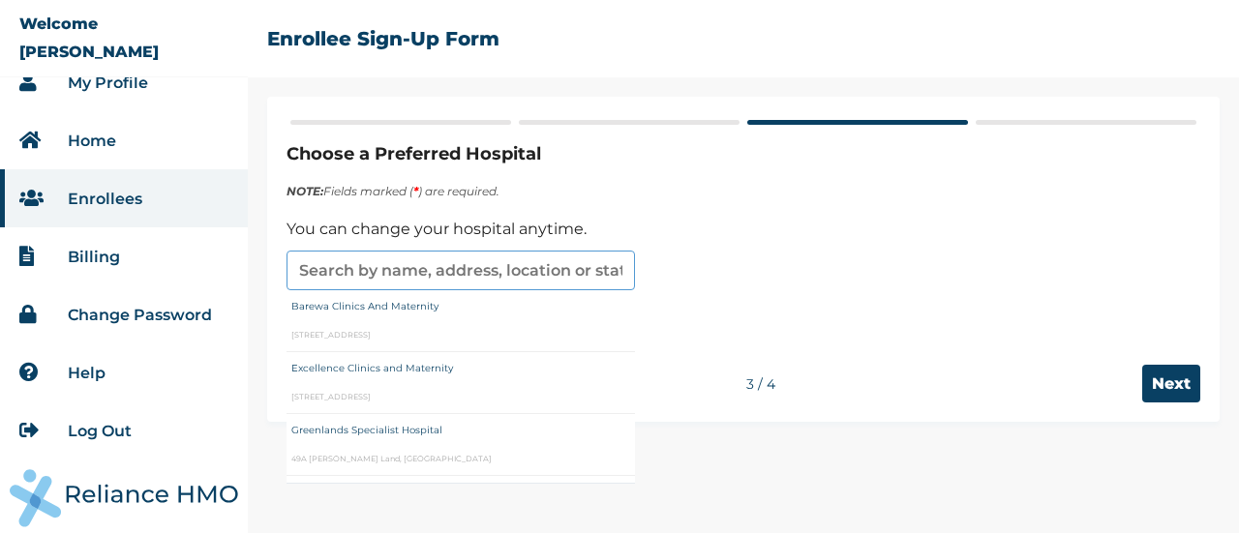
click at [448, 264] on input "text" at bounding box center [461, 271] width 348 height 40
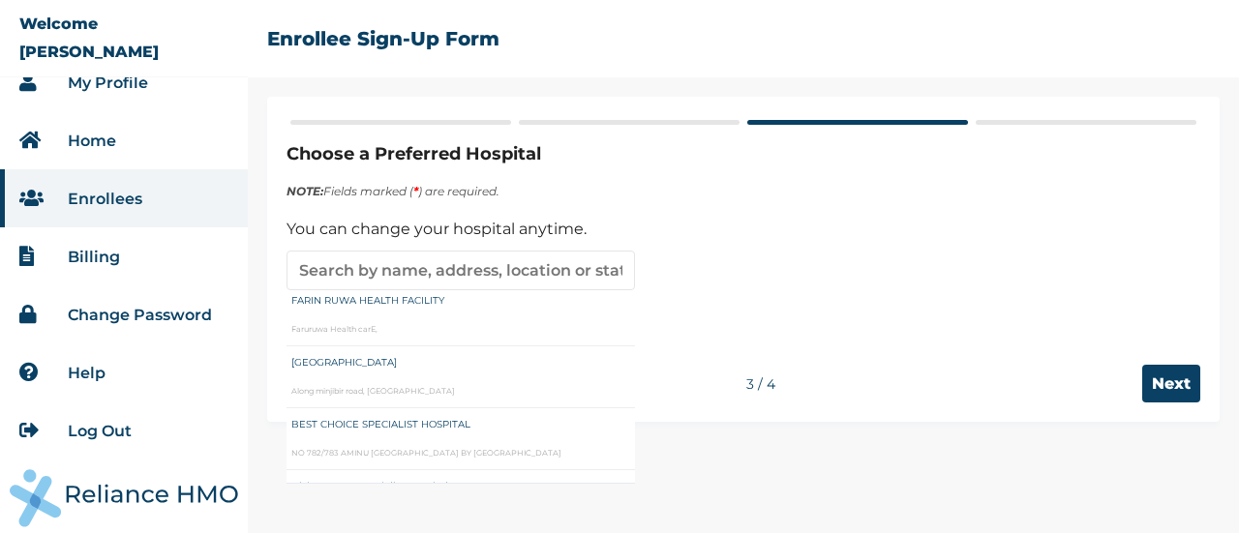
type input "BEST CHOICE SPECIALIST HOSPITAL"
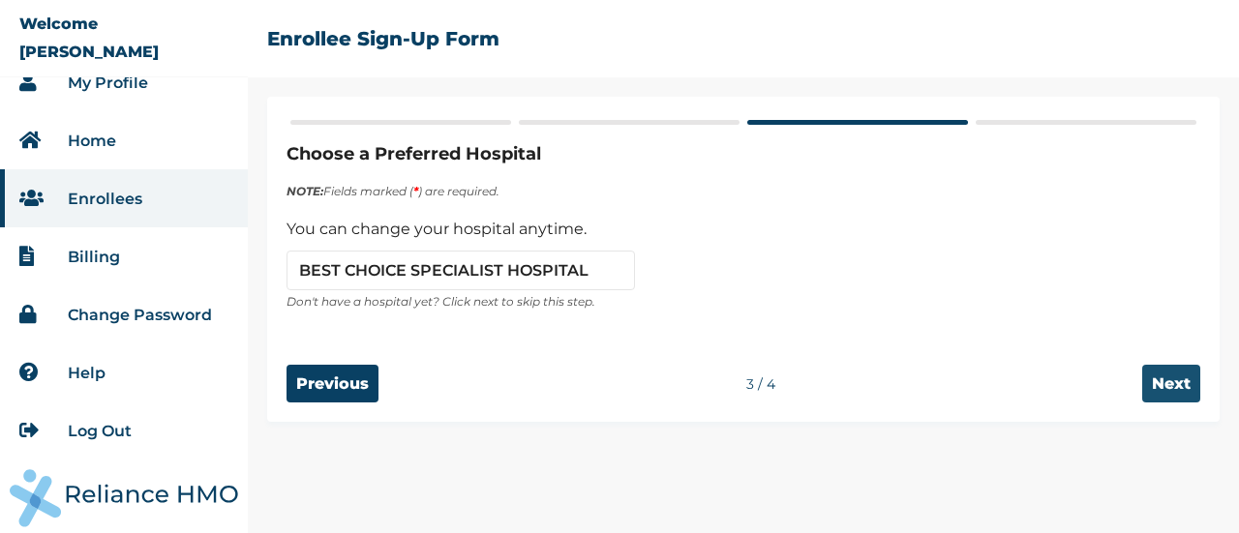
click at [1167, 378] on input "Next" at bounding box center [1171, 384] width 58 height 38
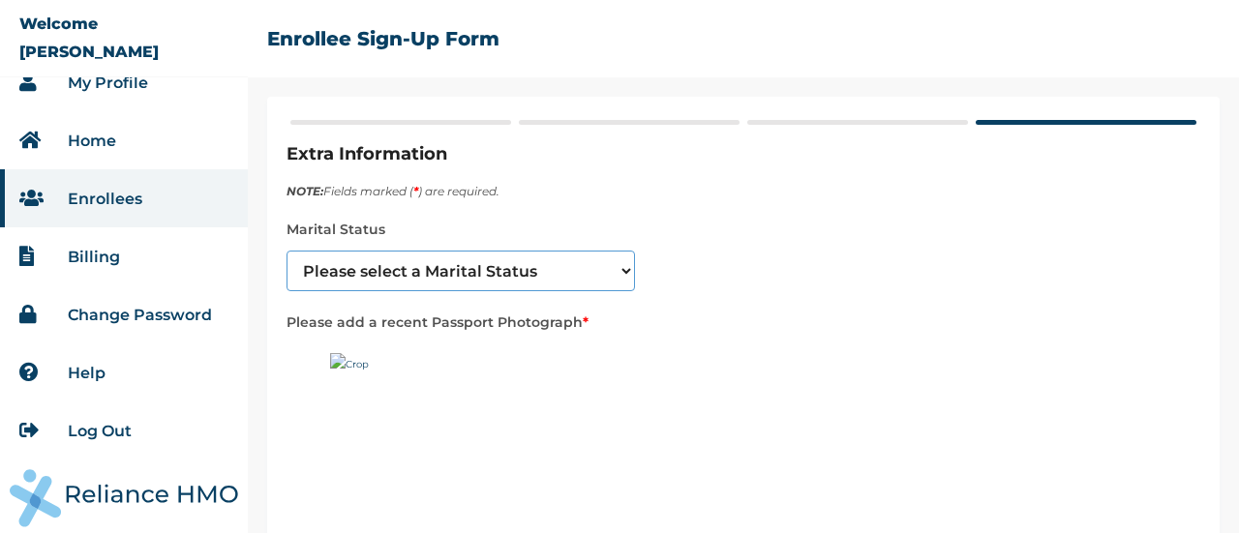
click at [622, 265] on select "Please select a Marital Status Single Married Divorced Widow/Widower" at bounding box center [461, 271] width 348 height 41
select select "4"
click at [287, 251] on select "Please select a Marital Status Single Married Divorced Widow/Widower" at bounding box center [461, 271] width 348 height 41
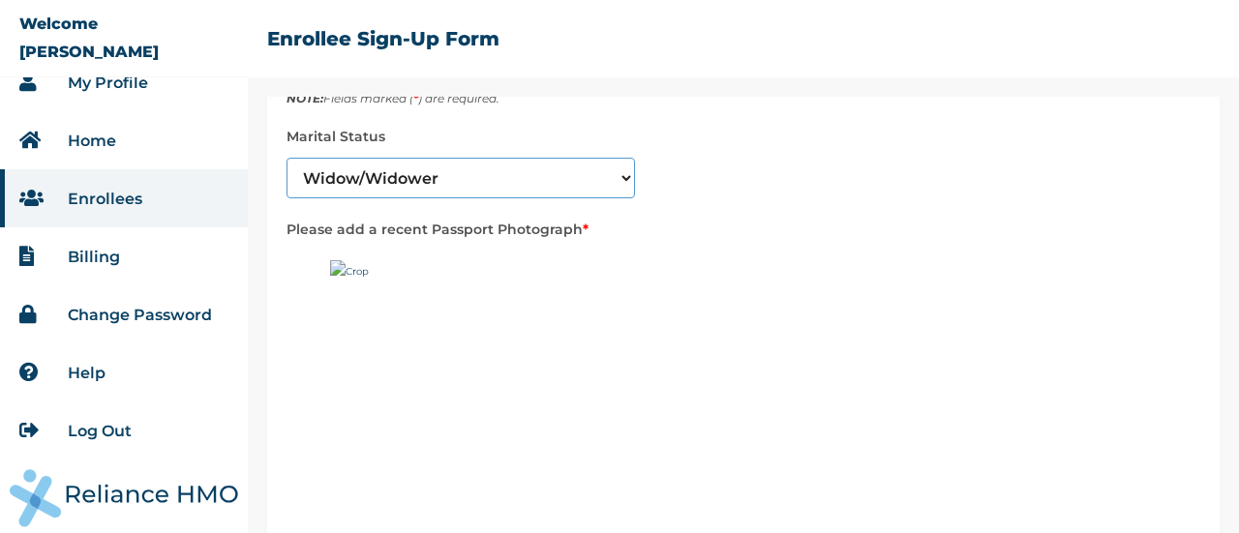
scroll to position [97, 0]
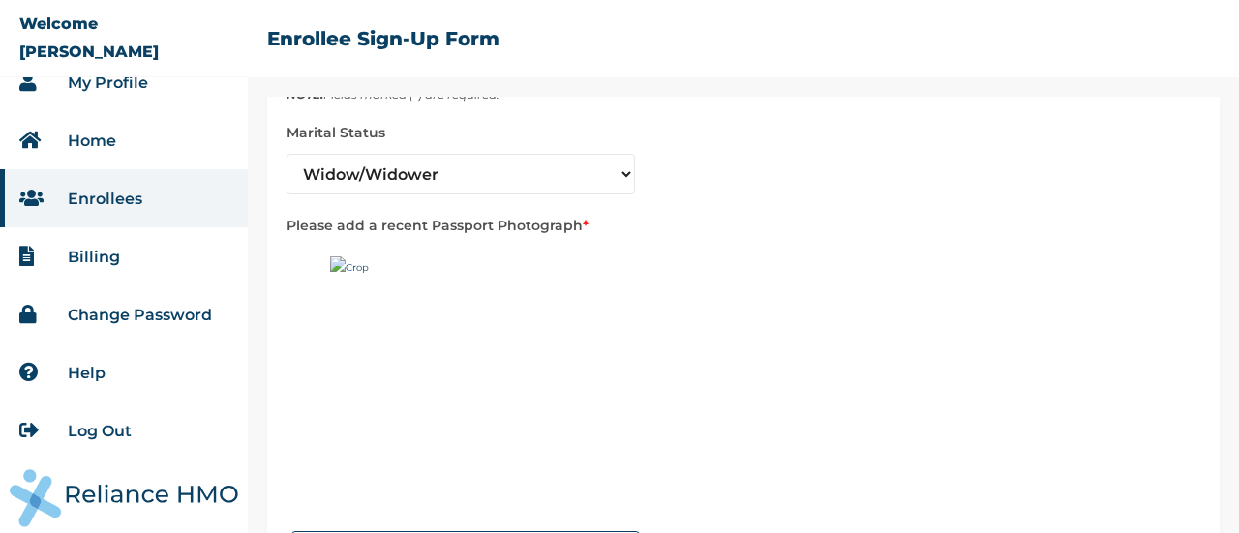
click at [350, 260] on img at bounding box center [451, 378] width 242 height 242
click at [340, 264] on img at bounding box center [451, 378] width 242 height 242
click at [386, 222] on label "Please add a recent Passport Photograph *" at bounding box center [744, 225] width 914 height 23
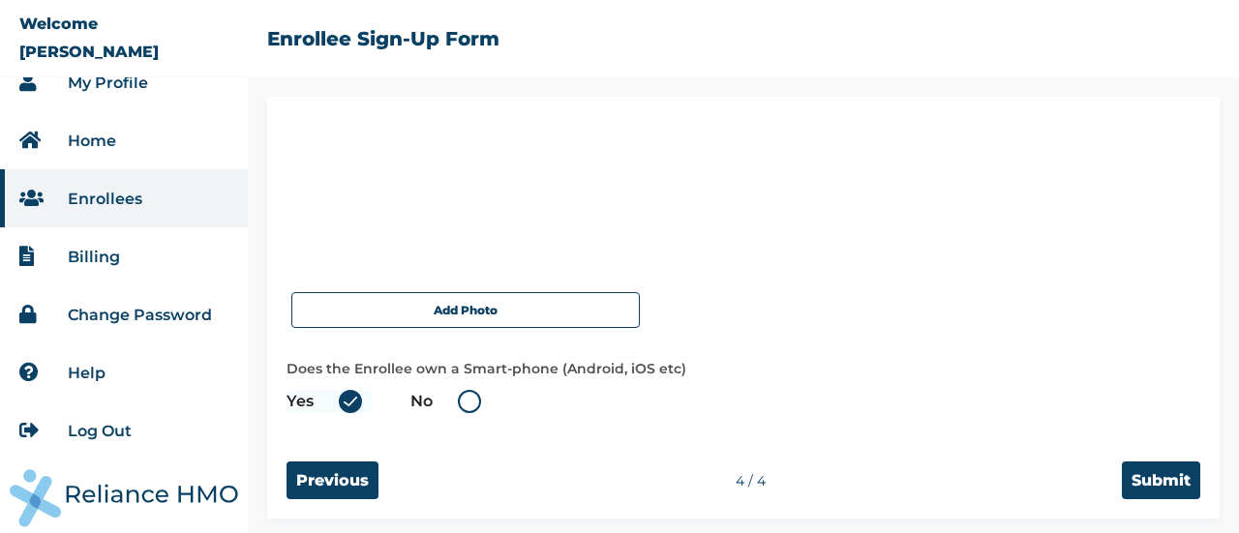
scroll to position [341, 0]
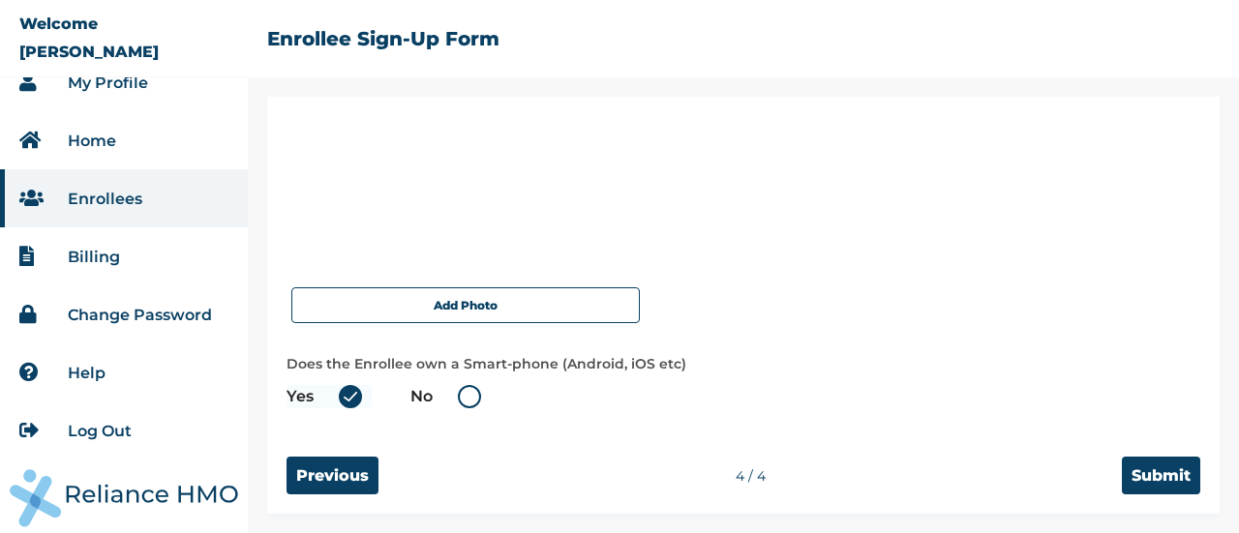
click at [474, 401] on label "No" at bounding box center [450, 396] width 80 height 23
click at [462, 401] on input "No" at bounding box center [446, 396] width 31 height 31
radio input "true"
click at [354, 397] on label "Yes" at bounding box center [329, 396] width 85 height 23
click at [343, 397] on input "Yes" at bounding box center [327, 396] width 31 height 31
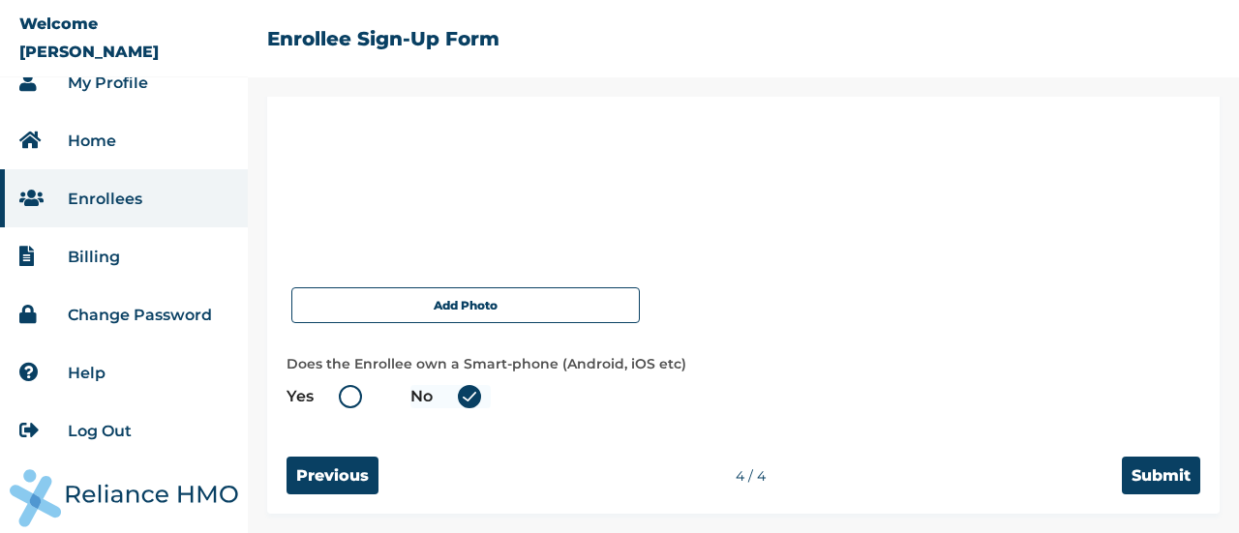
radio input "true"
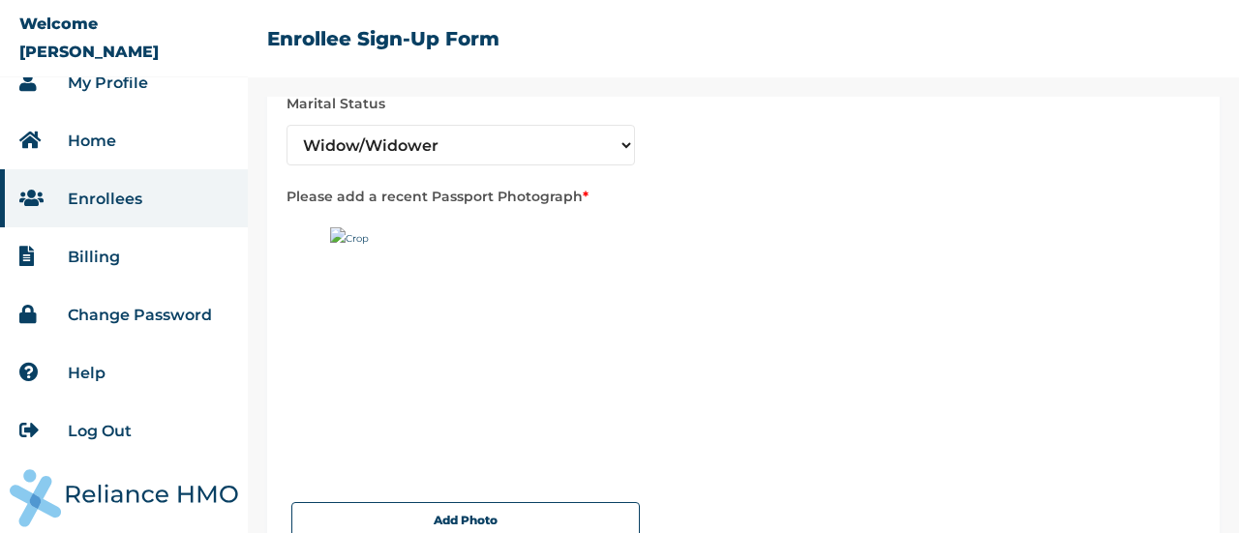
scroll to position [194, 0]
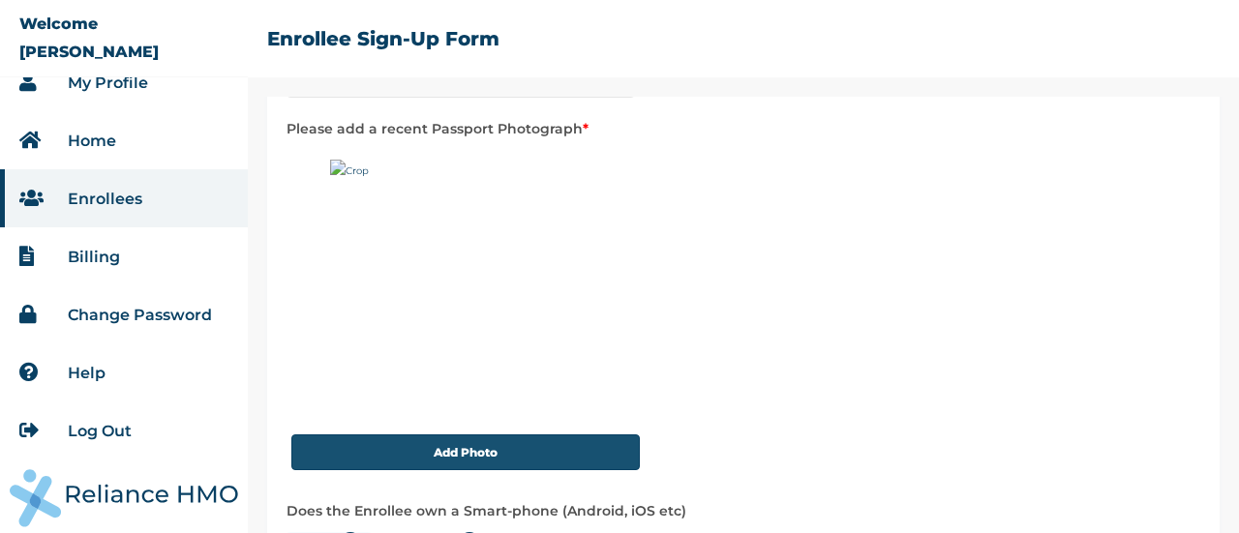
click at [439, 446] on button "Add Photo" at bounding box center [465, 453] width 348 height 36
click at [453, 451] on button "Add Photo" at bounding box center [465, 453] width 348 height 36
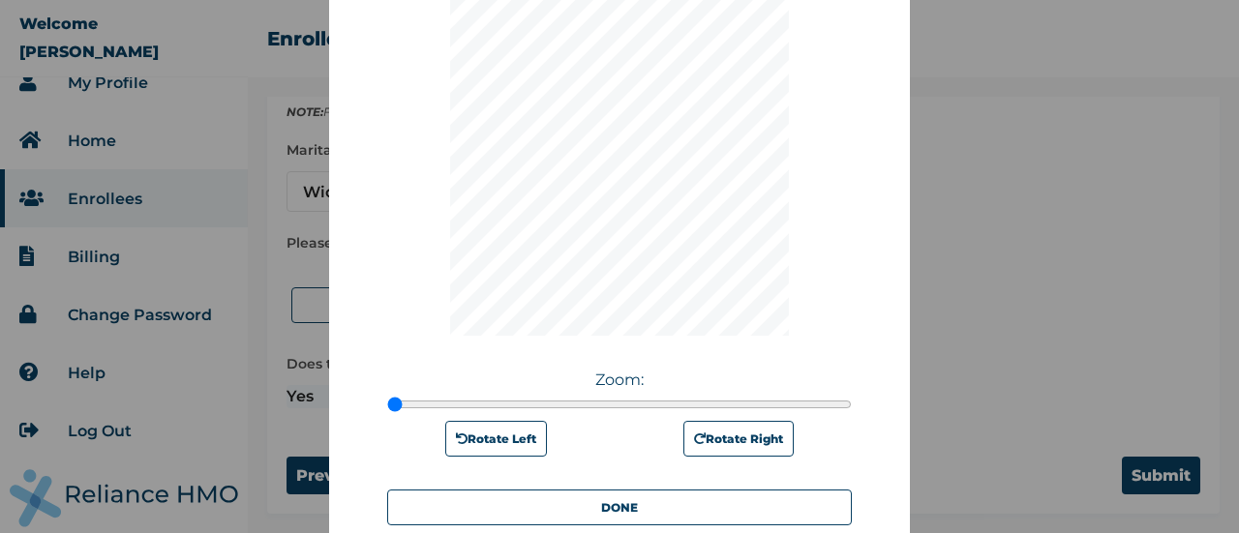
scroll to position [364, 0]
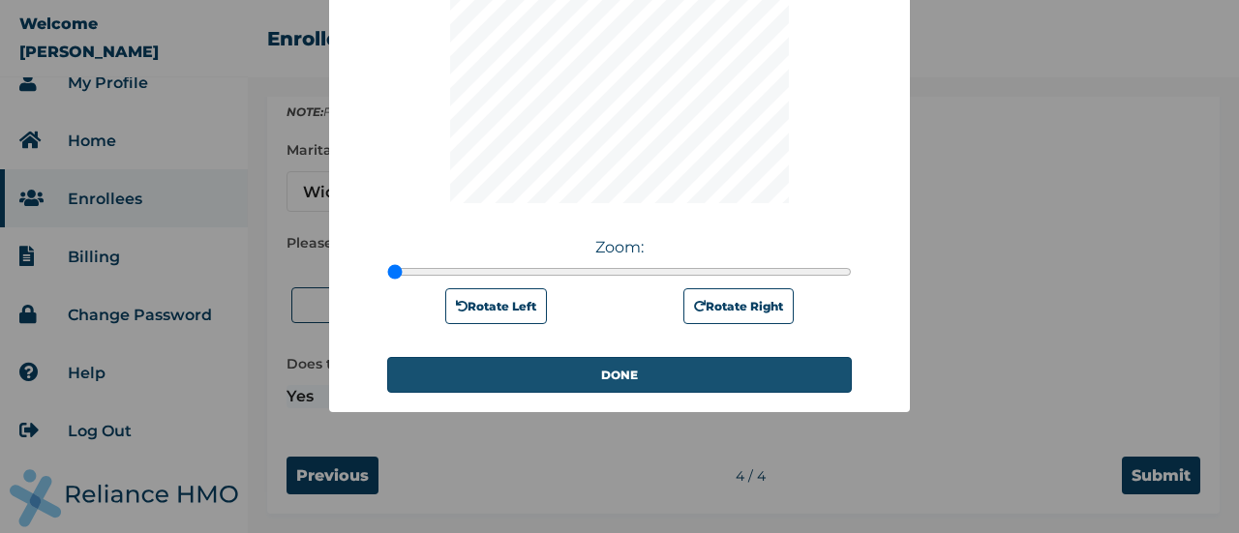
click at [647, 371] on button "DONE" at bounding box center [619, 375] width 465 height 36
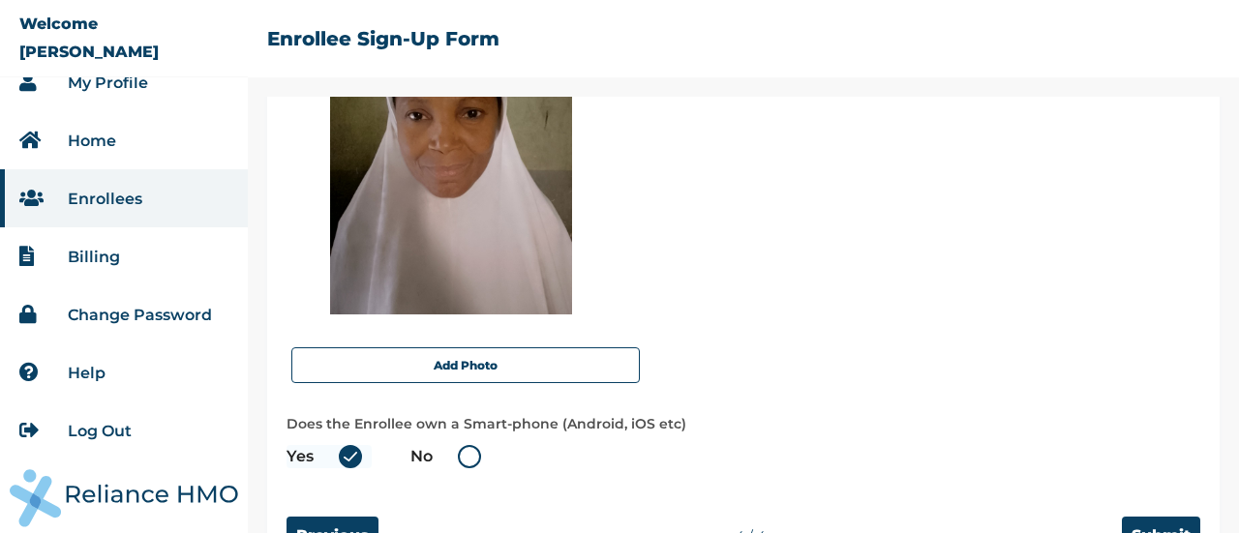
scroll to position [341, 0]
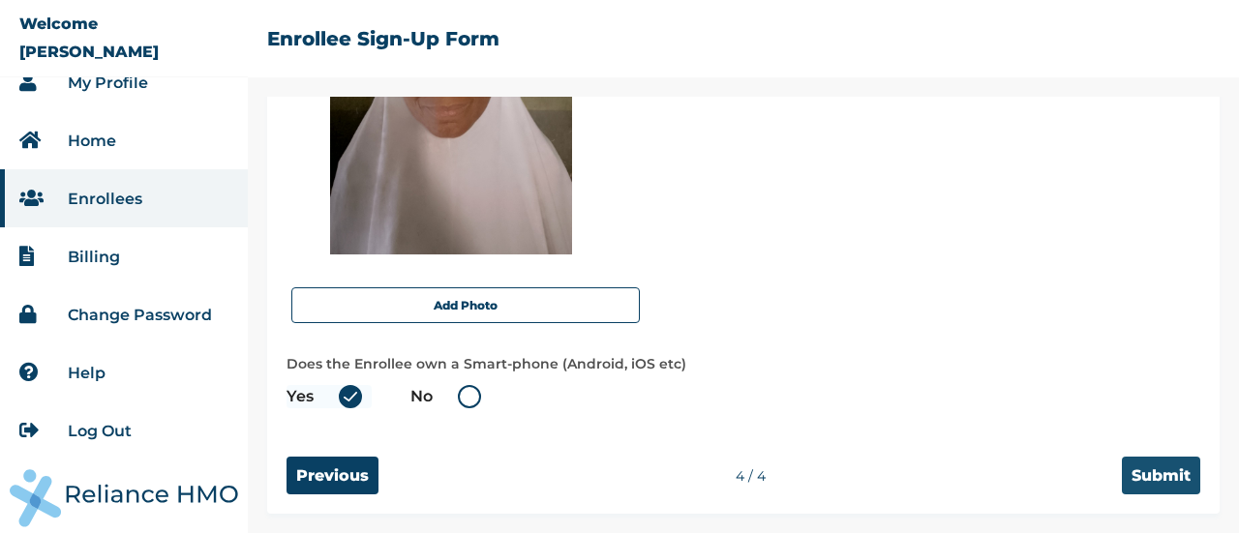
click at [1154, 466] on input "Submit" at bounding box center [1161, 476] width 78 height 38
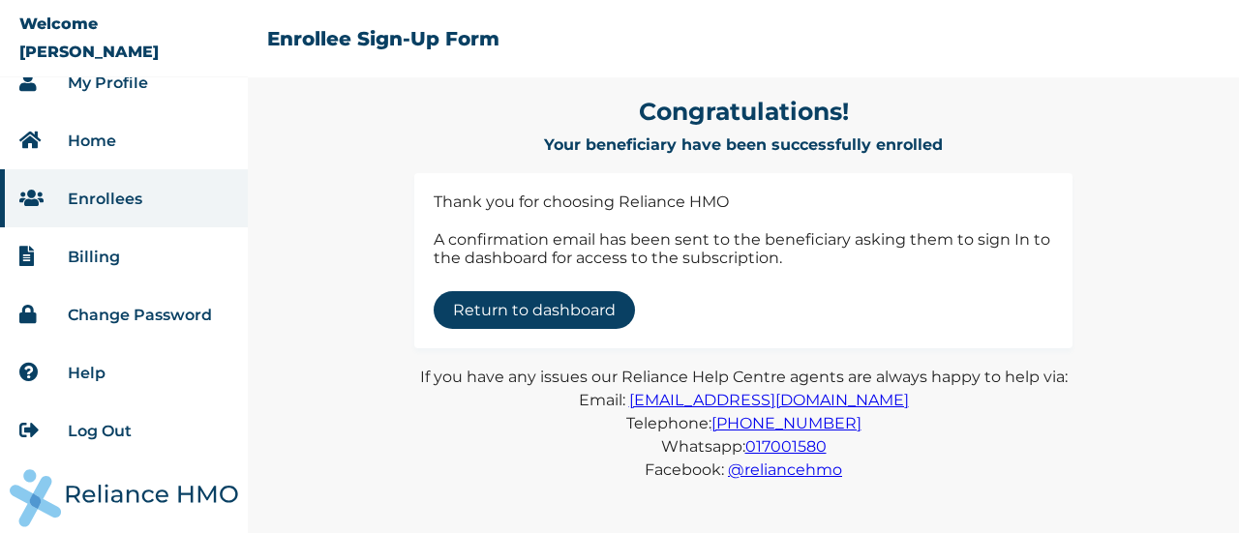
click at [528, 308] on link "Return to dashboard" at bounding box center [534, 310] width 201 height 38
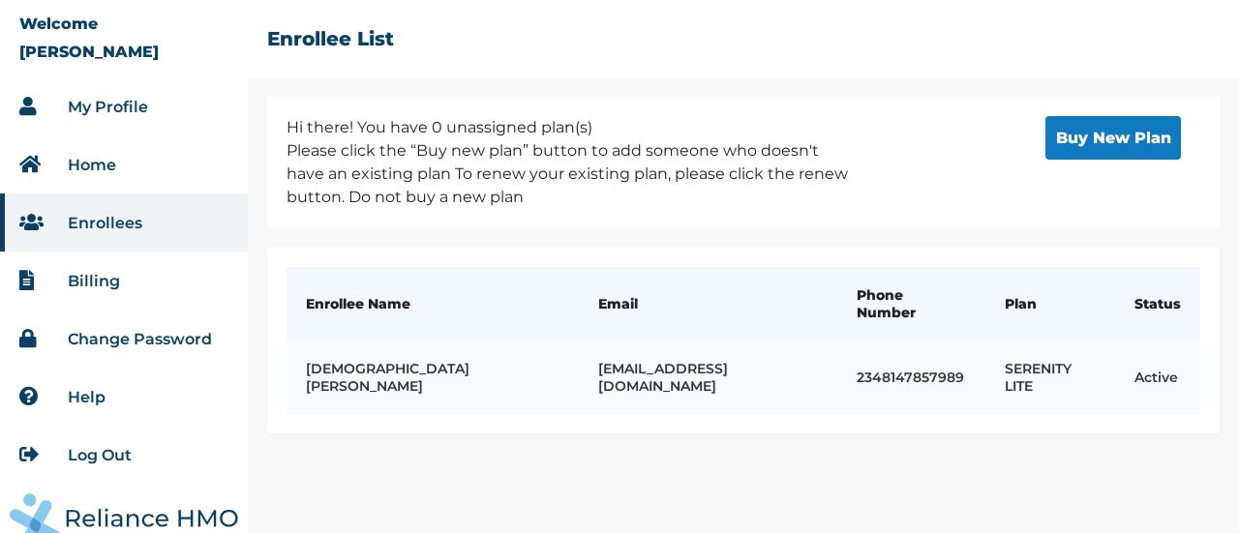
click at [112, 164] on link "Home" at bounding box center [92, 165] width 48 height 18
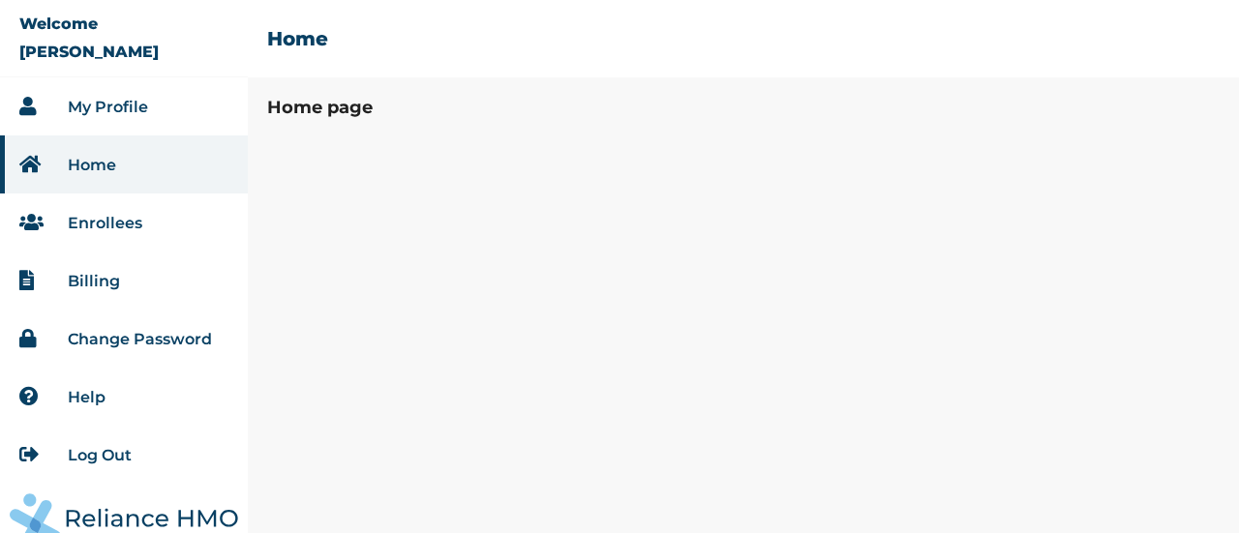
click at [116, 104] on link "My Profile" at bounding box center [108, 107] width 80 height 18
click at [117, 224] on link "Enrollees" at bounding box center [105, 223] width 75 height 18
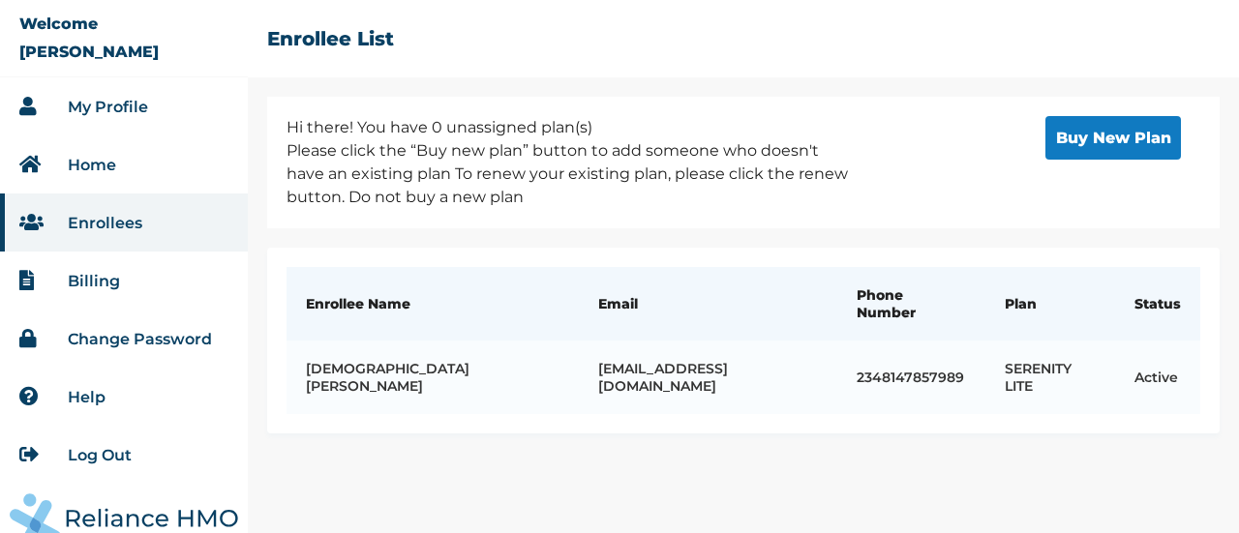
click at [126, 346] on link "Change Password" at bounding box center [140, 339] width 144 height 18
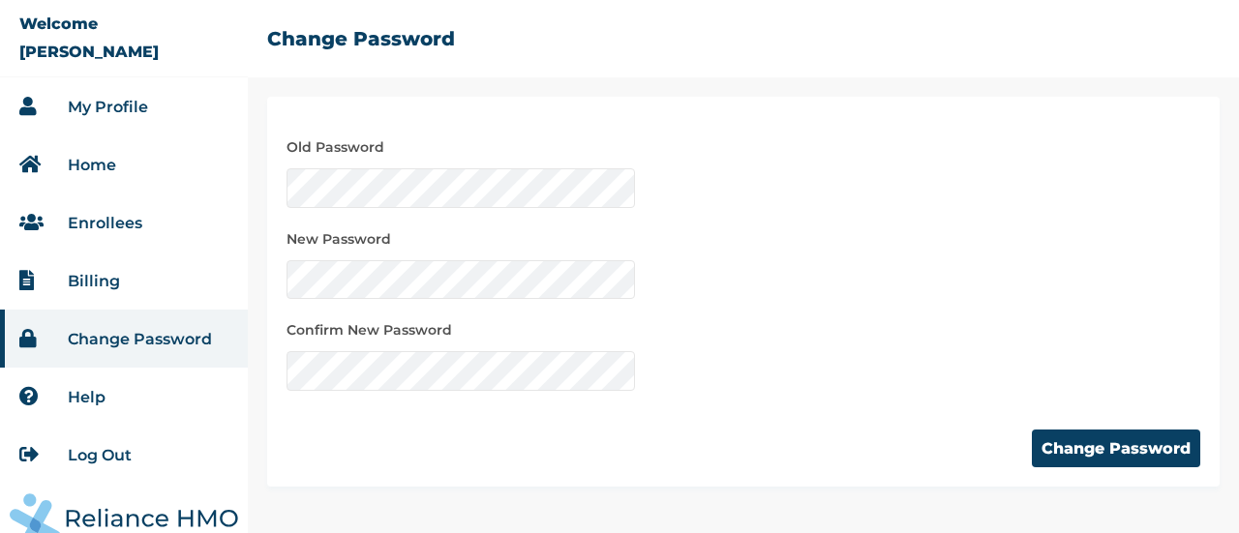
click at [946, 249] on div "Old Password New Password Confirm New Password" at bounding box center [744, 253] width 914 height 275
click at [1055, 446] on button "Change Password" at bounding box center [1116, 449] width 168 height 38
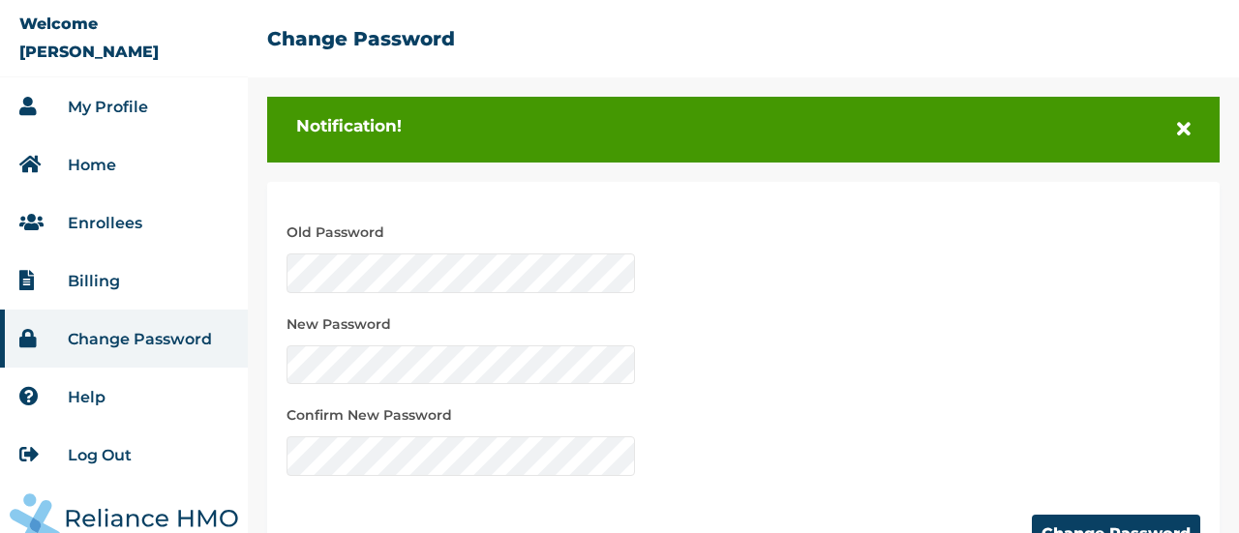
click at [1063, 413] on div "Old Password New Password Confirm New Password" at bounding box center [744, 338] width 914 height 275
drag, startPoint x: 992, startPoint y: 294, endPoint x: 993, endPoint y: 305, distance: 10.7
click at [993, 304] on div "Old Password New Password Confirm New Password" at bounding box center [744, 338] width 914 height 275
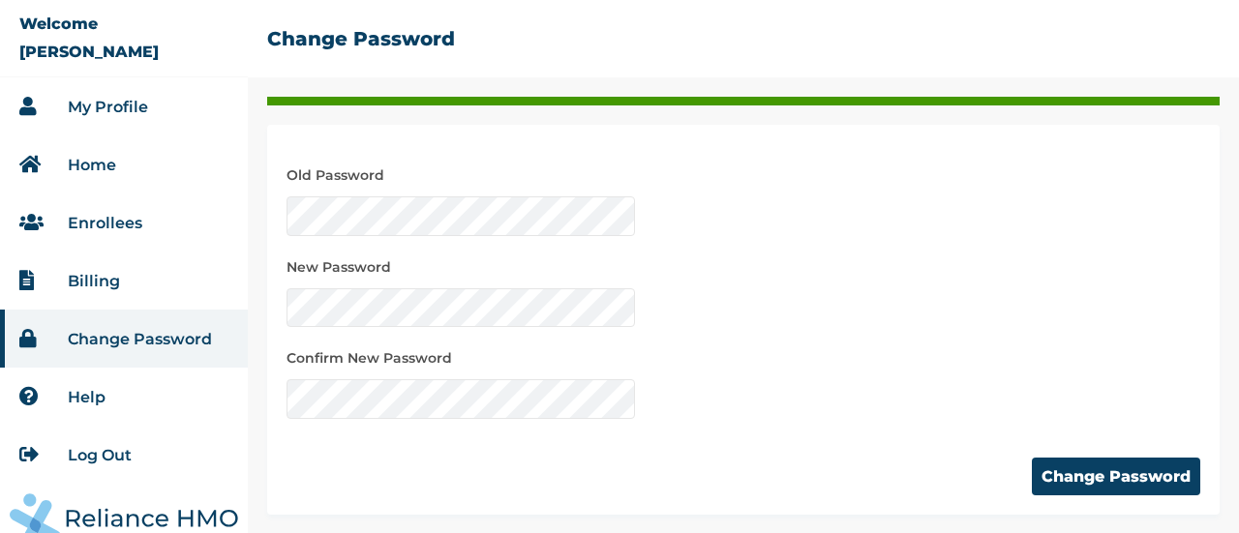
scroll to position [58, 0]
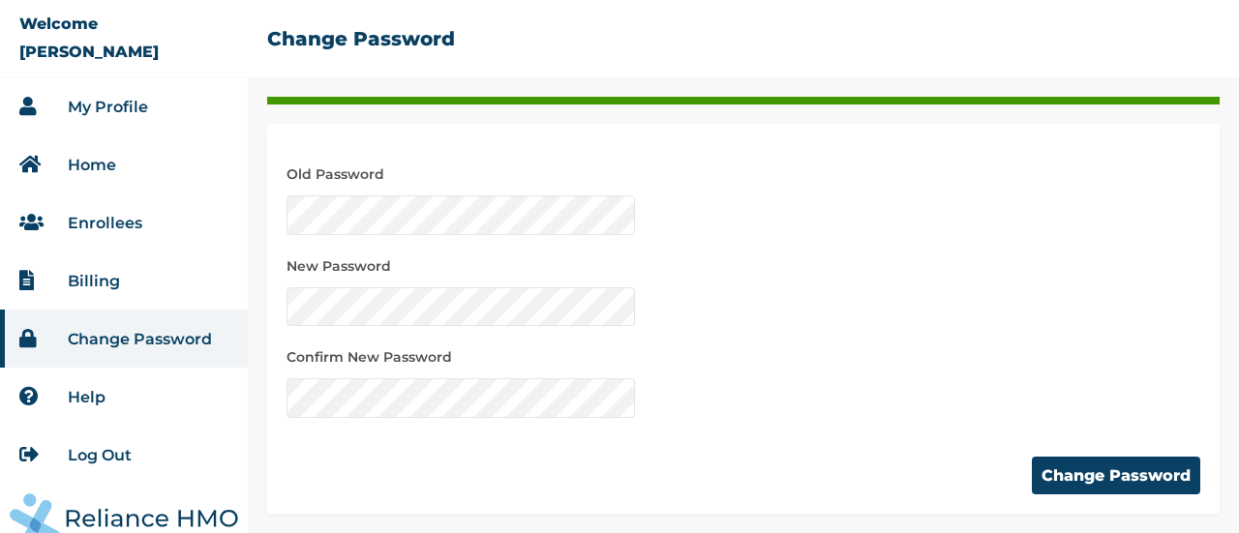
click at [1078, 469] on button "Change Password" at bounding box center [1116, 476] width 168 height 38
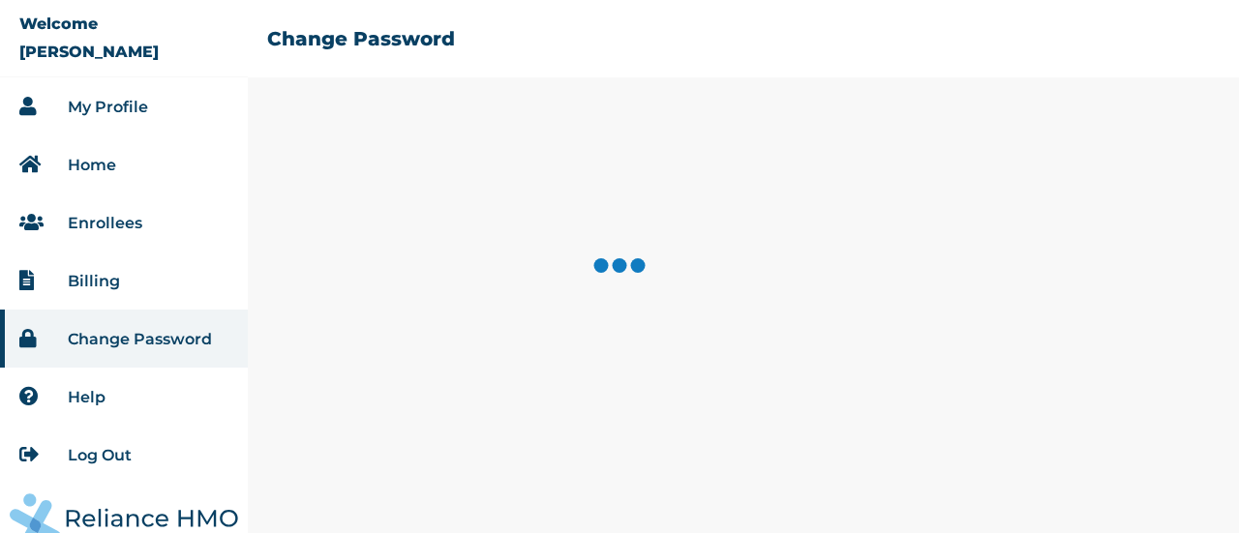
scroll to position [0, 0]
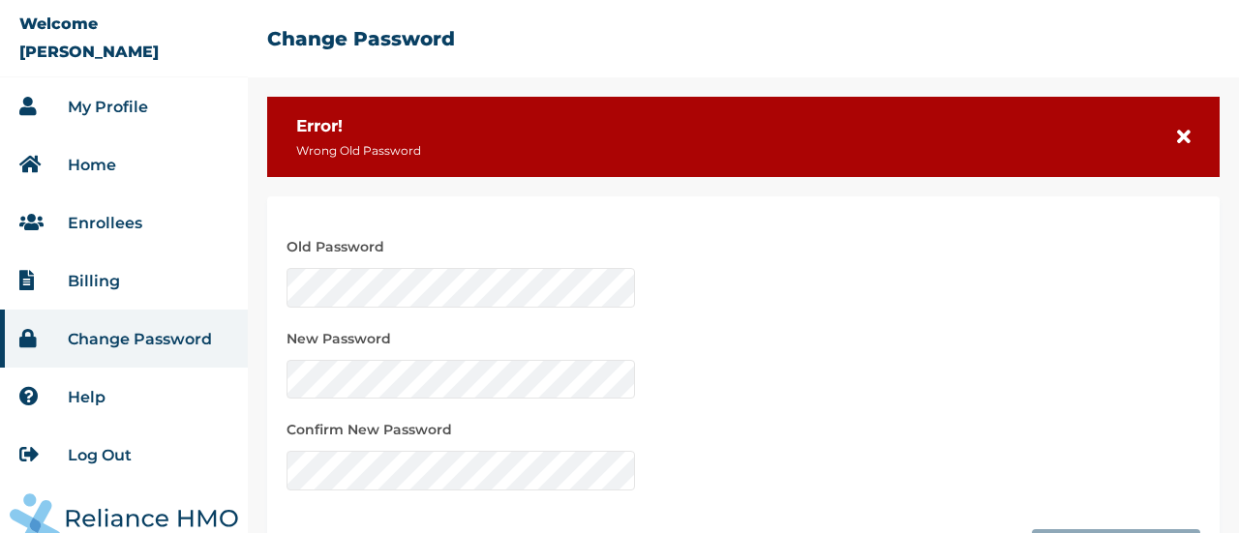
click at [1177, 138] on icon at bounding box center [1184, 137] width 14 height 19
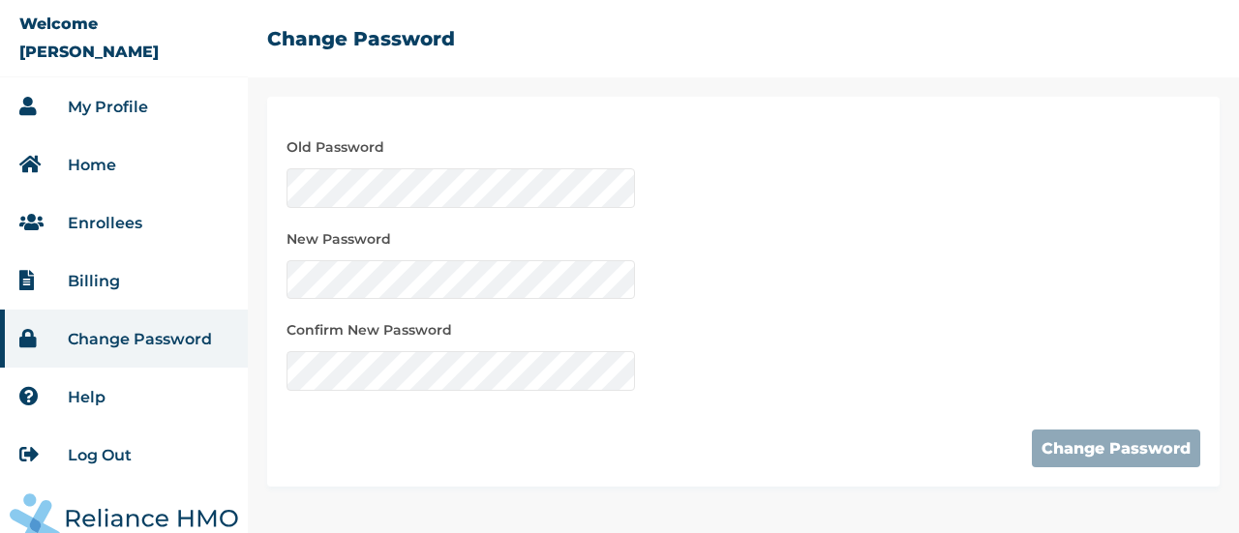
click at [103, 167] on link "Home" at bounding box center [92, 165] width 48 height 18
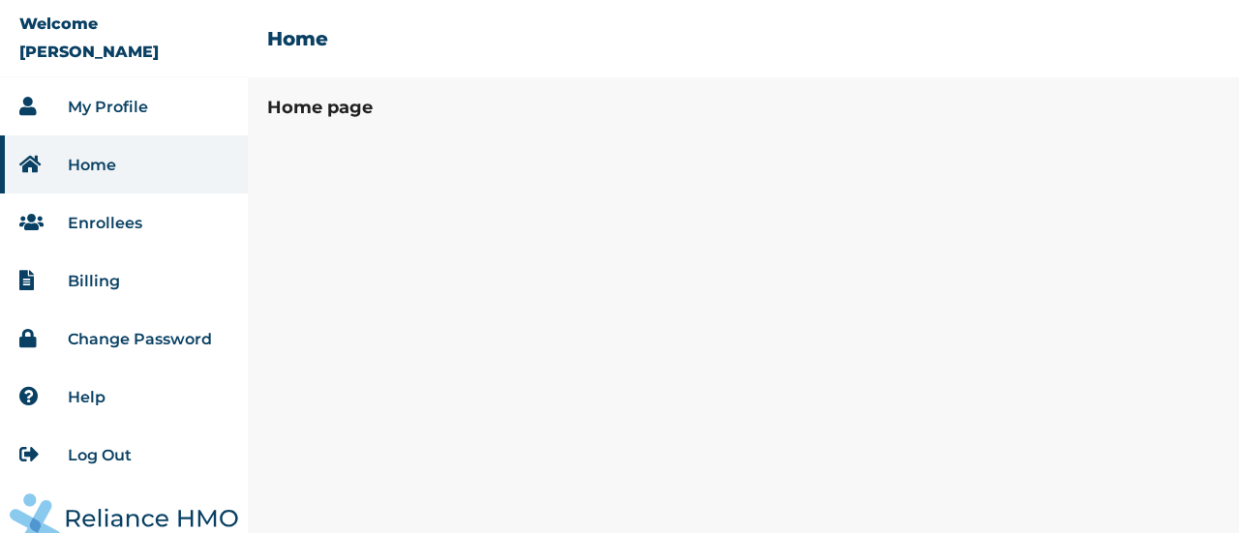
click at [19, 109] on icon at bounding box center [33, 106] width 29 height 19
click at [30, 108] on icon at bounding box center [33, 106] width 29 height 19
click at [83, 452] on link "Log Out" at bounding box center [100, 455] width 64 height 18
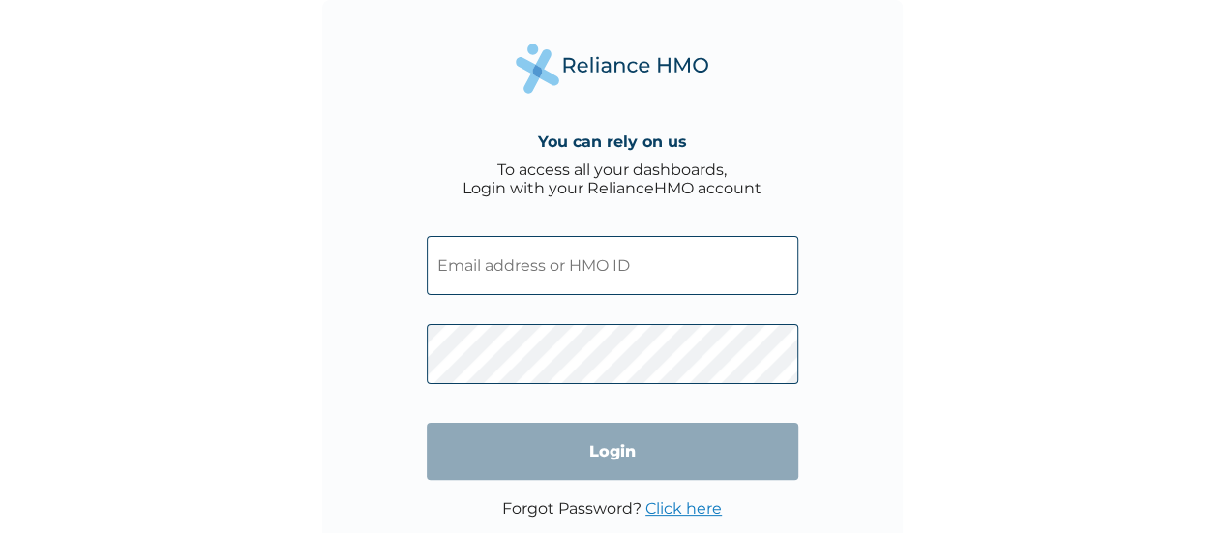
type input "[EMAIL_ADDRESS][DOMAIN_NAME]"
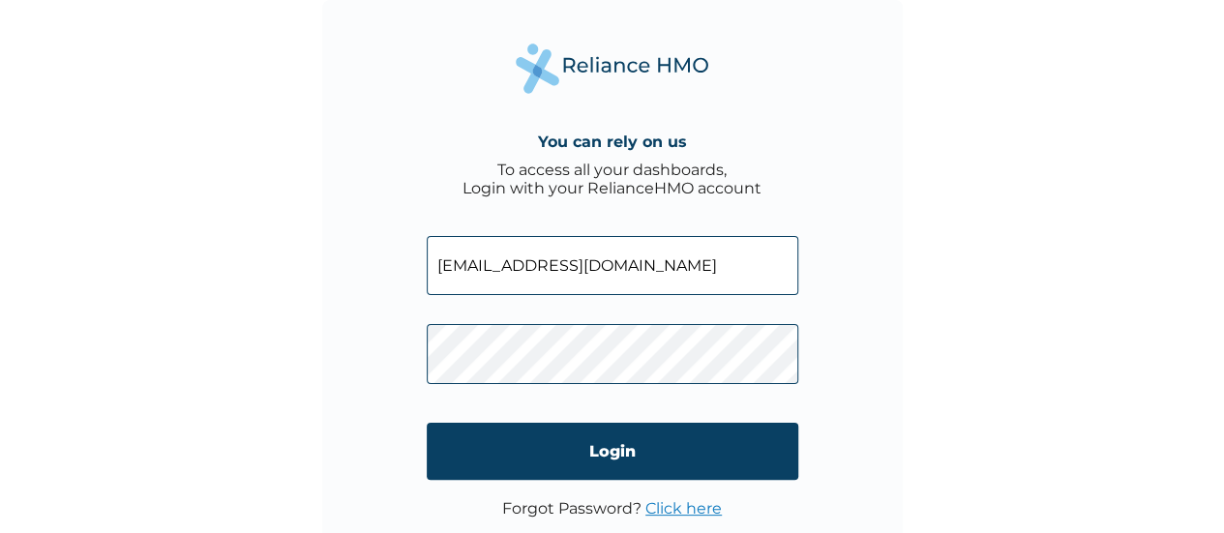
click at [1110, 347] on div "You can rely on us To access all your dashboards, Login with your RelianceHMO a…" at bounding box center [612, 266] width 1224 height 533
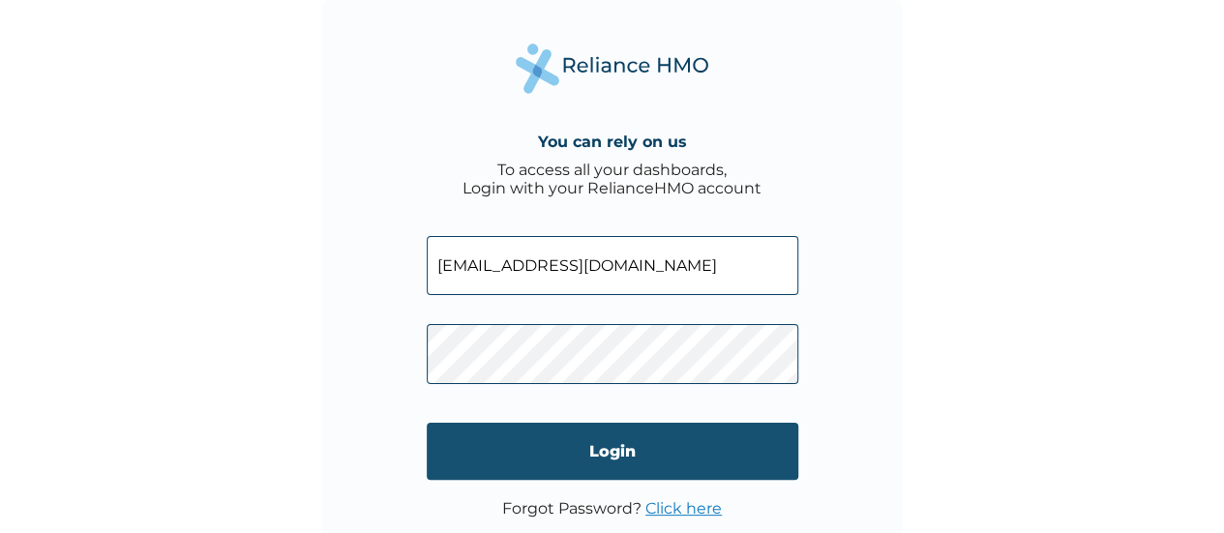
click at [656, 456] on input "Login" at bounding box center [613, 451] width 372 height 57
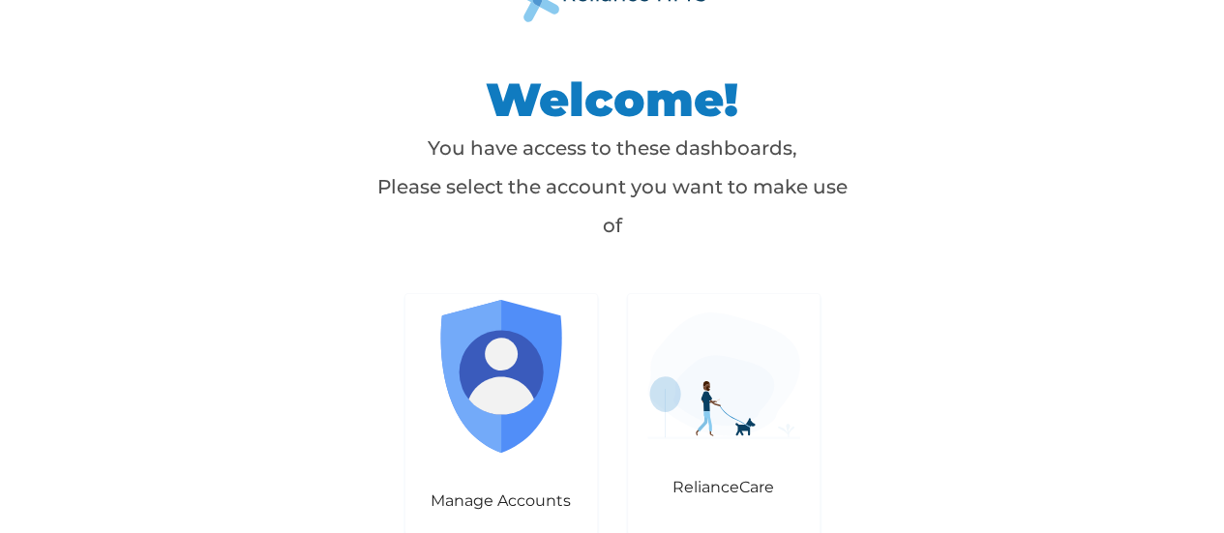
scroll to position [29, 0]
